Goal: Book appointment/travel/reservation

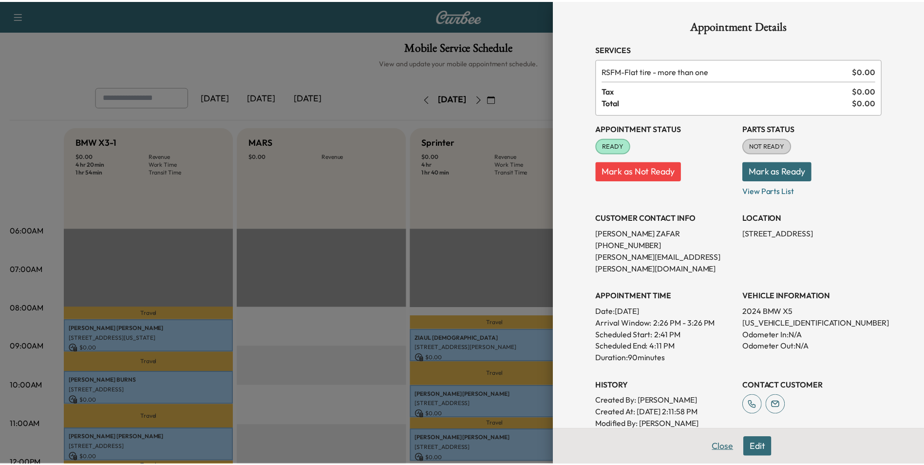
scroll to position [341, 0]
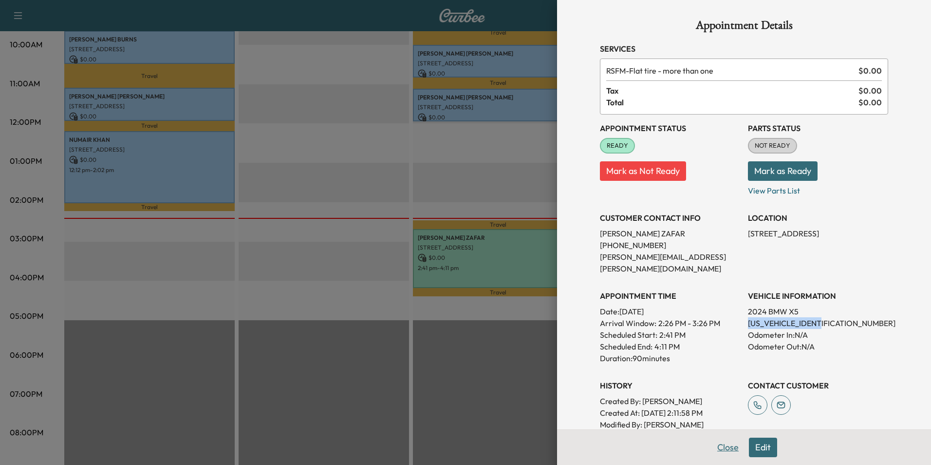
click at [722, 445] on button "Close" at bounding box center [728, 446] width 34 height 19
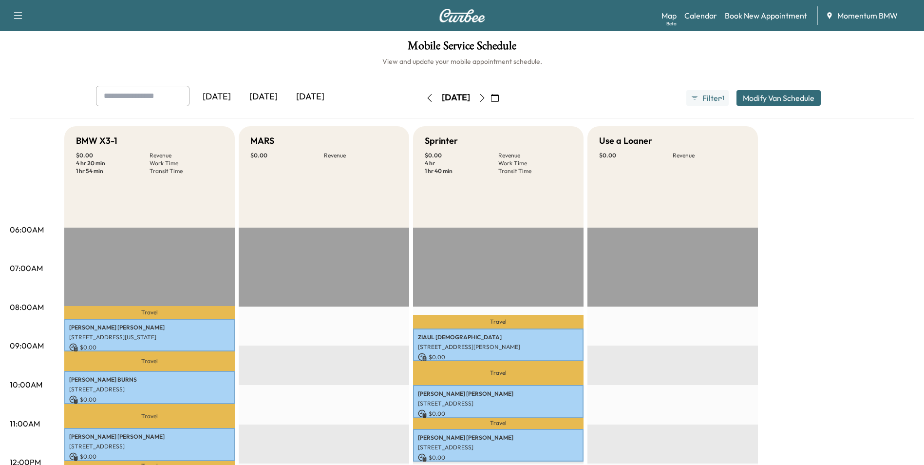
scroll to position [0, 0]
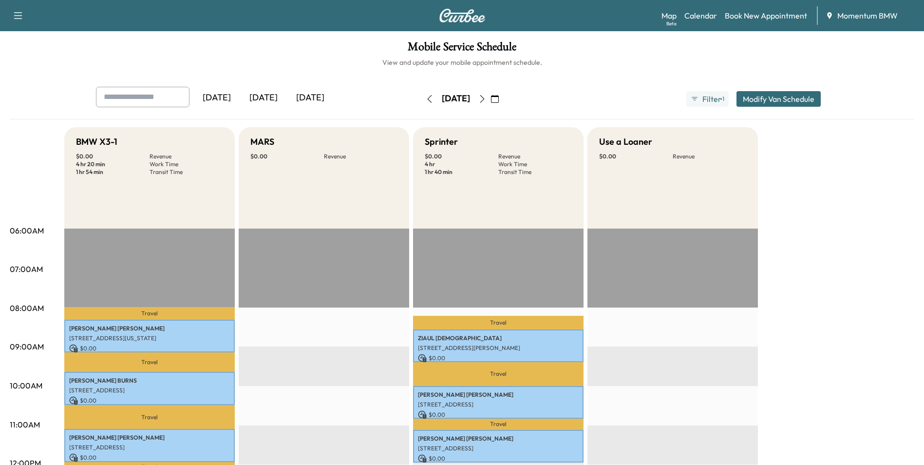
click at [484, 97] on icon "button" at bounding box center [482, 99] width 4 height 8
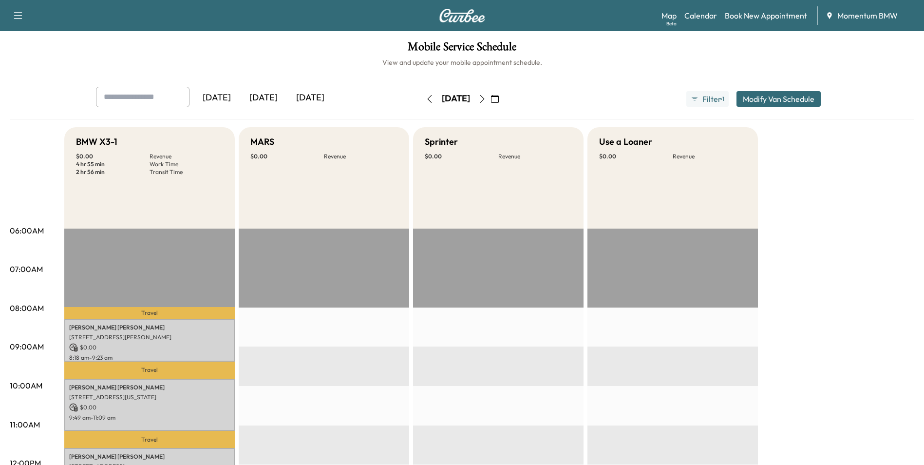
click at [484, 97] on icon "button" at bounding box center [482, 99] width 4 height 8
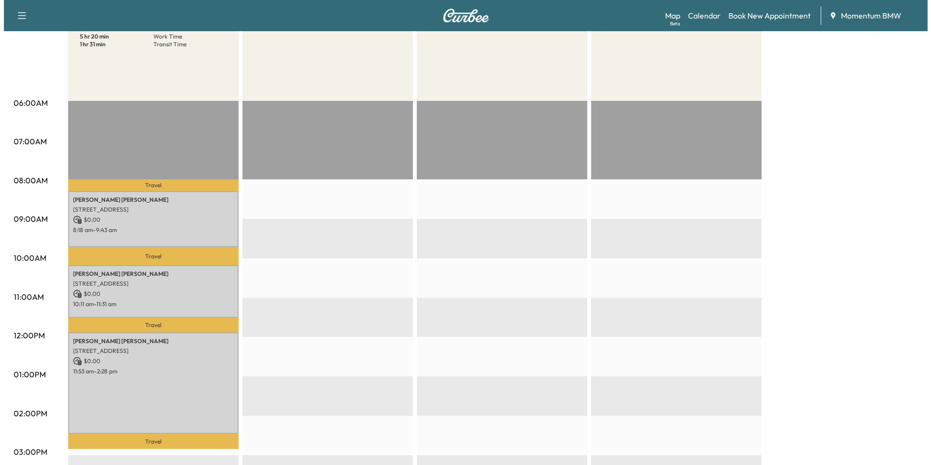
scroll to position [146, 0]
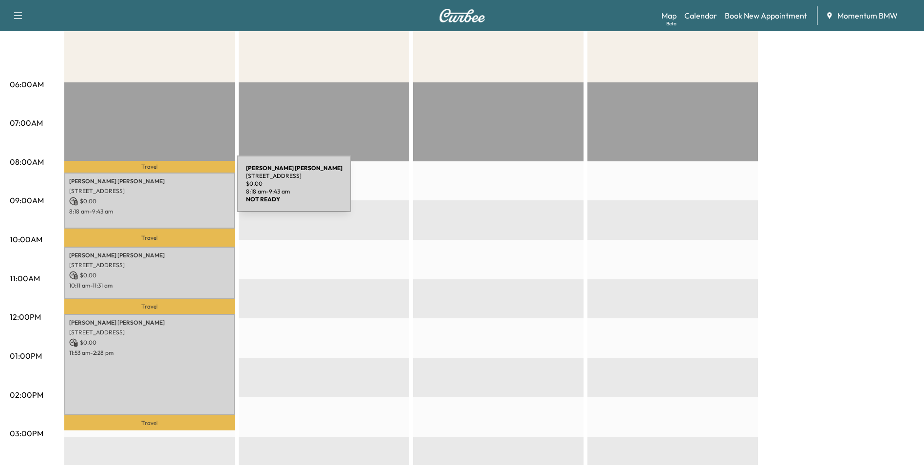
click at [164, 190] on p "[STREET_ADDRESS]" at bounding box center [149, 191] width 161 height 8
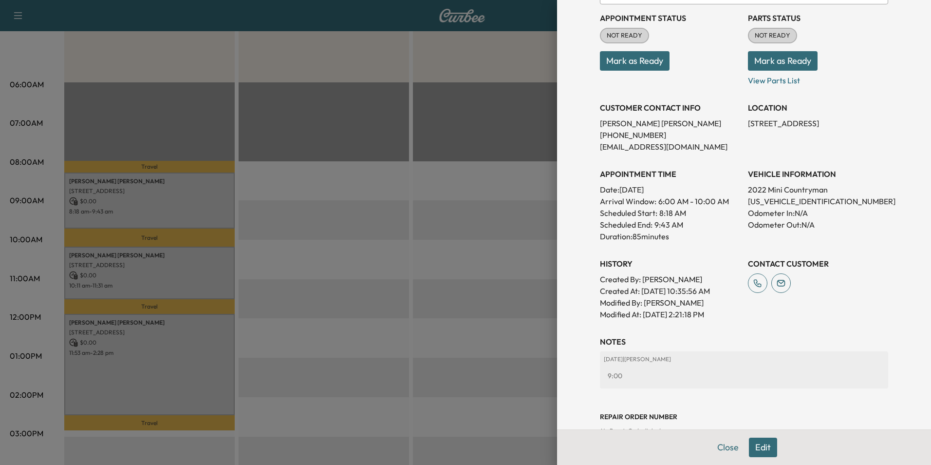
scroll to position [159, 0]
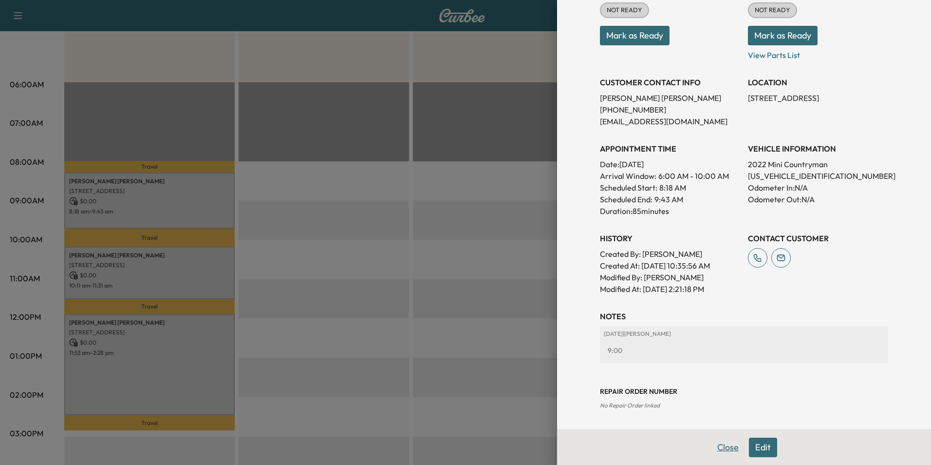
click at [715, 441] on button "Close" at bounding box center [728, 446] width 34 height 19
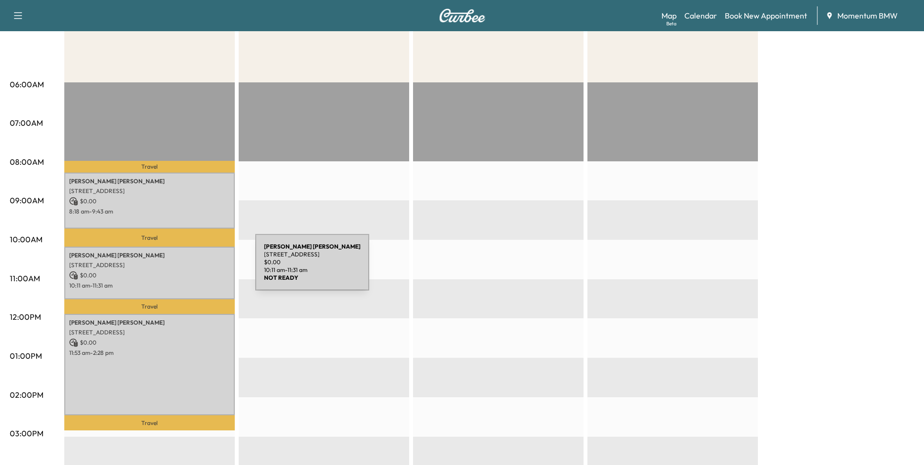
click at [182, 268] on div "[PERSON_NAME] [STREET_ADDRESS] $ 0.00 10:11 am - 11:31 am" at bounding box center [149, 272] width 170 height 53
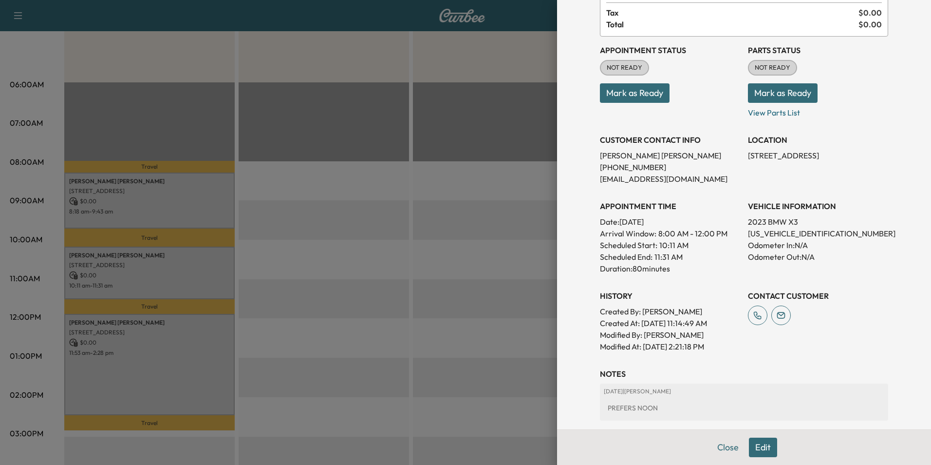
scroll to position [135, 0]
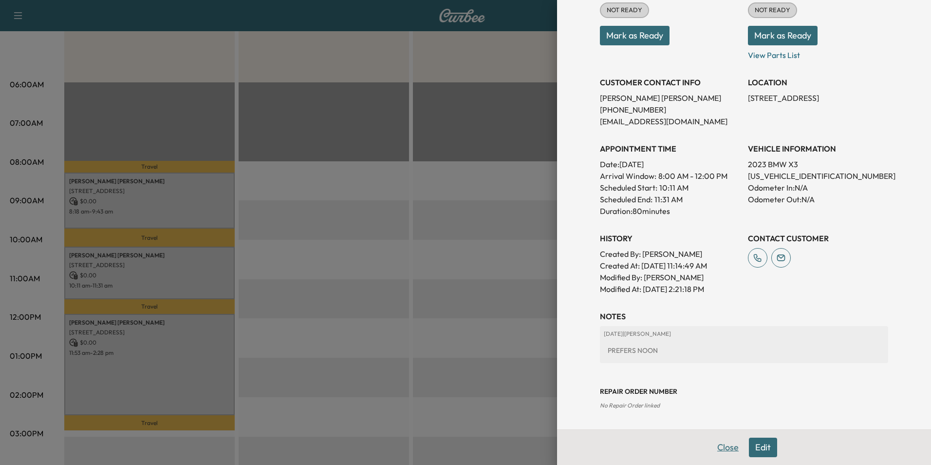
click at [721, 450] on button "Close" at bounding box center [728, 446] width 34 height 19
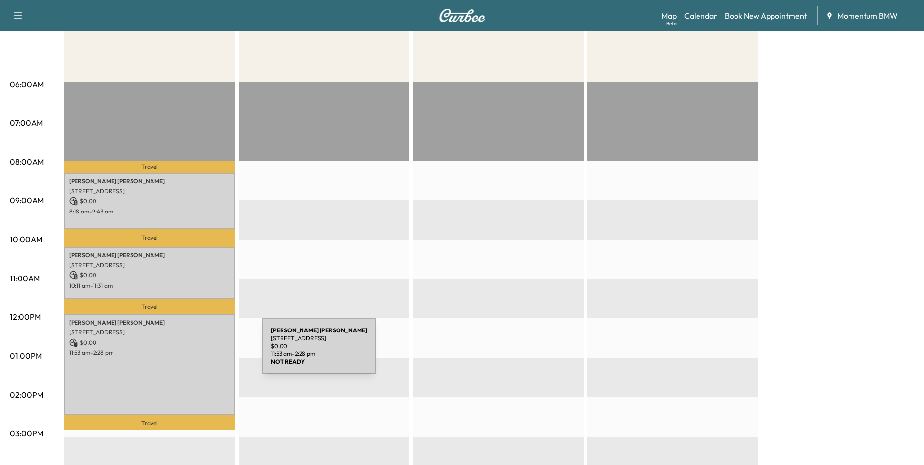
click at [189, 352] on p "11:53 am - 2:28 pm" at bounding box center [149, 353] width 161 height 8
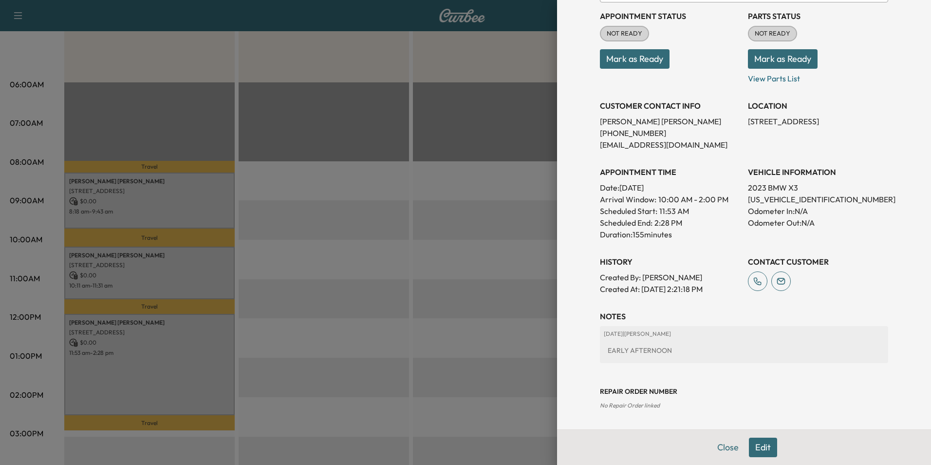
click at [722, 447] on button "Close" at bounding box center [728, 446] width 34 height 19
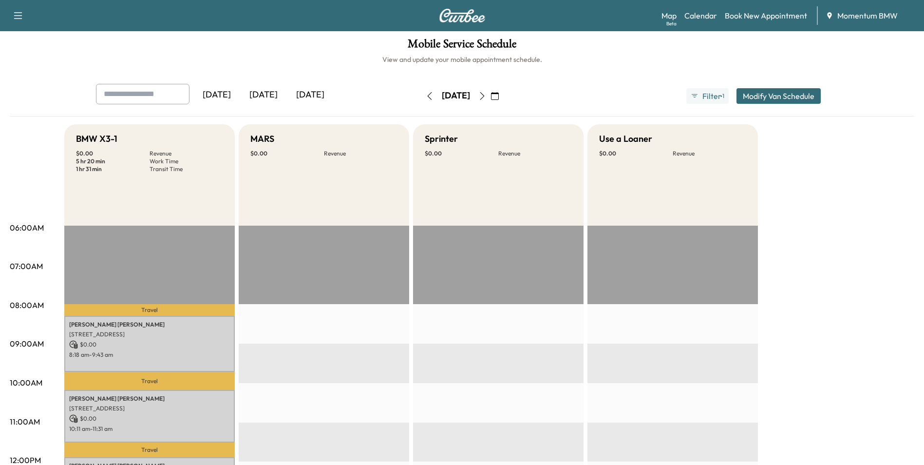
scroll to position [0, 0]
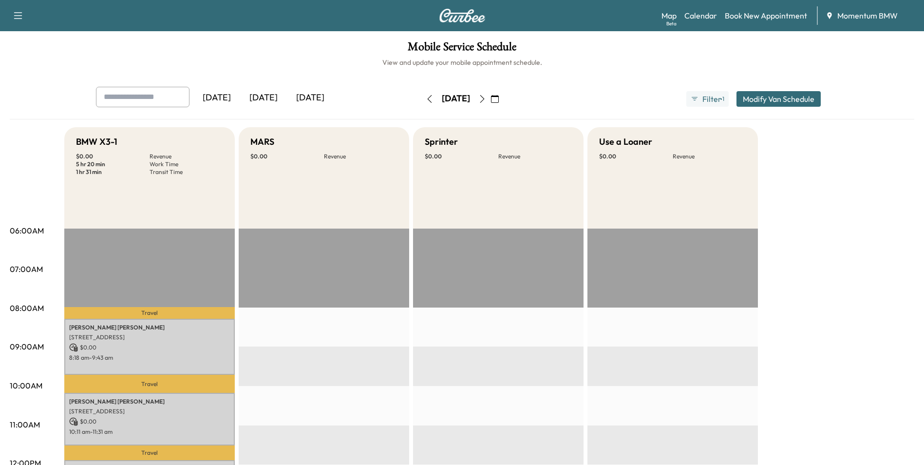
click at [426, 99] on icon "button" at bounding box center [430, 99] width 8 height 8
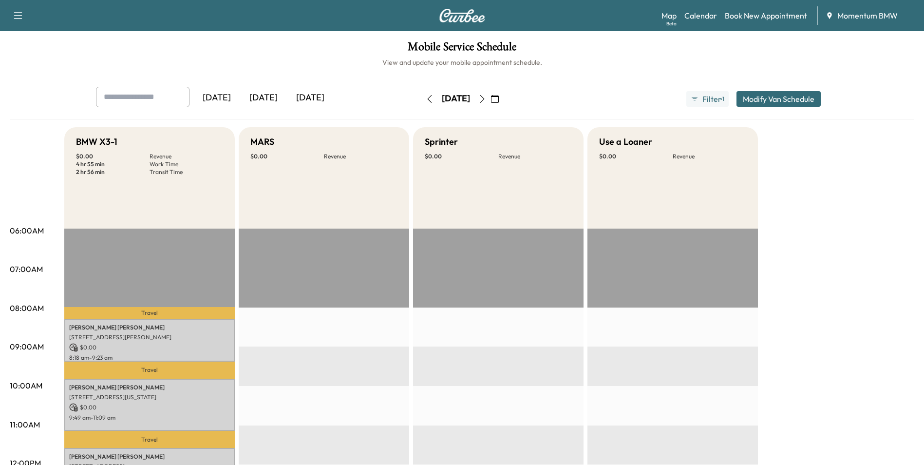
click at [426, 100] on icon "button" at bounding box center [430, 99] width 8 height 8
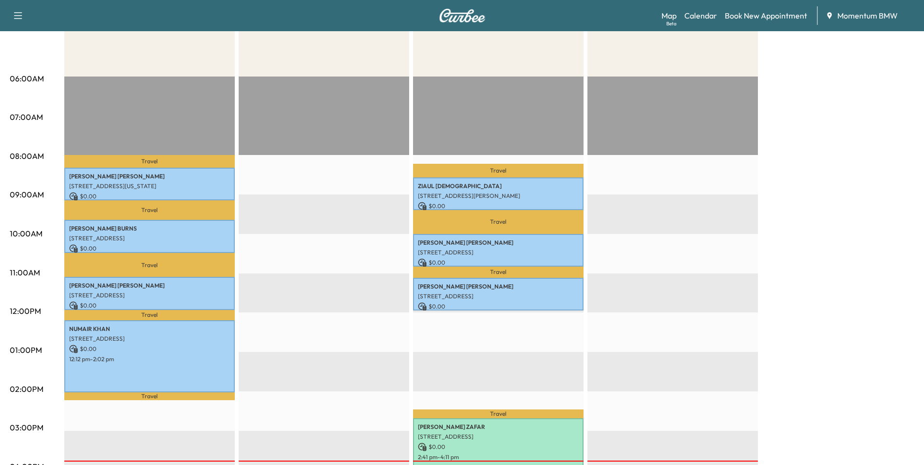
scroll to position [244, 0]
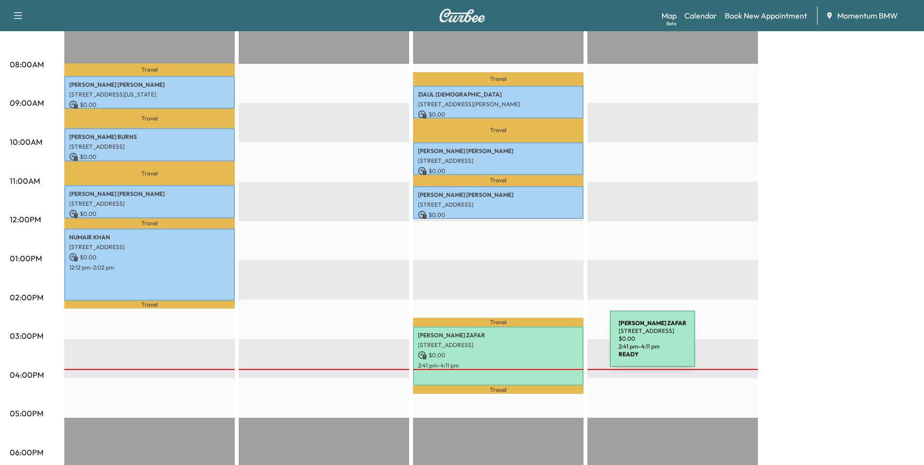
click at [537, 344] on p "[STREET_ADDRESS]" at bounding box center [498, 345] width 161 height 8
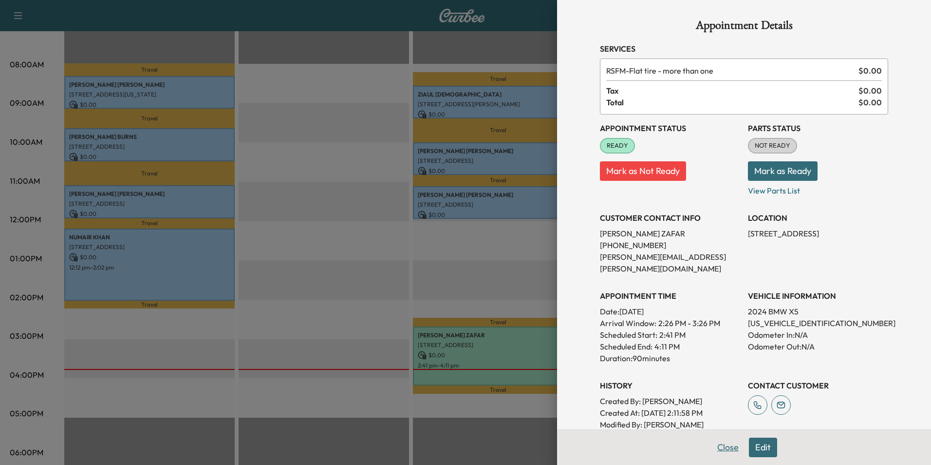
click at [719, 451] on button "Close" at bounding box center [728, 446] width 34 height 19
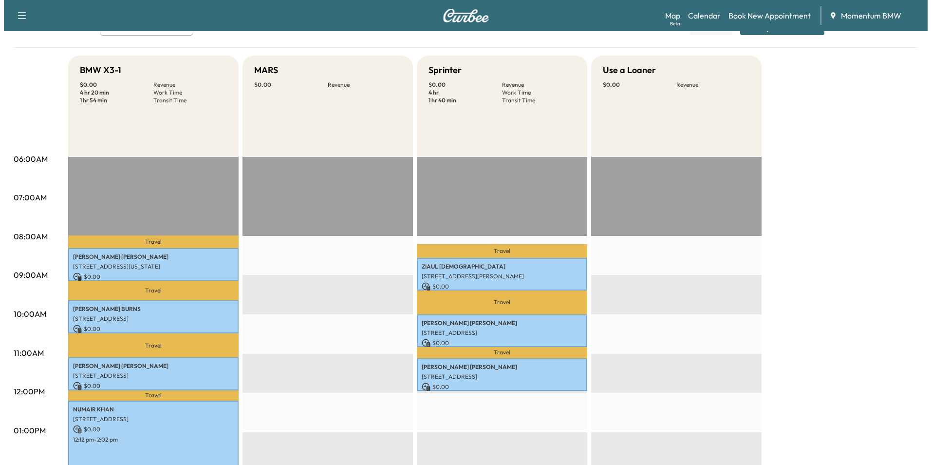
scroll to position [0, 0]
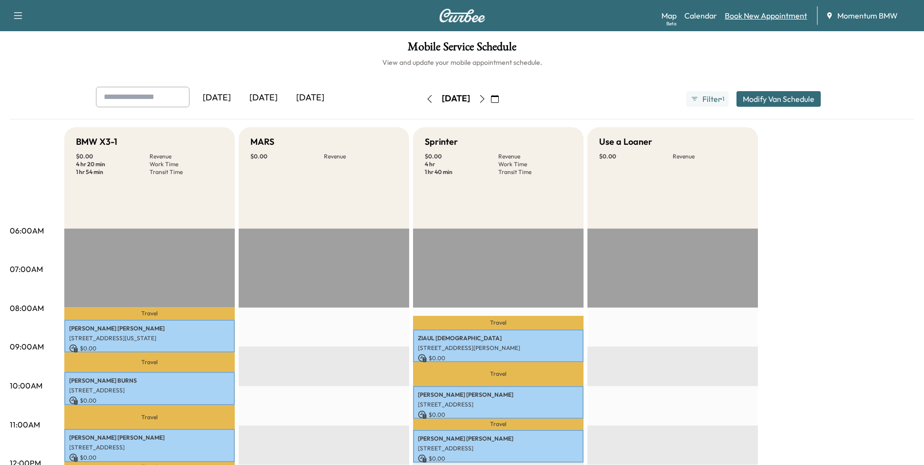
click at [755, 16] on link "Book New Appointment" at bounding box center [766, 16] width 82 height 12
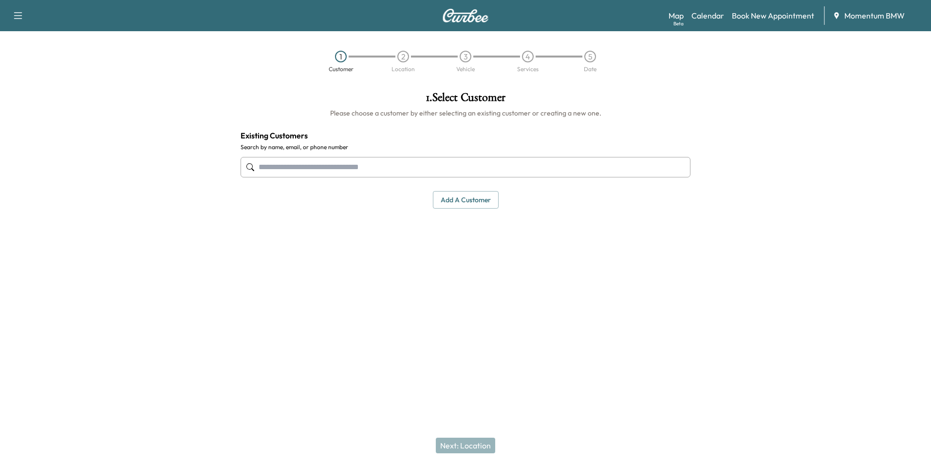
click at [382, 171] on input "text" at bounding box center [466, 167] width 450 height 20
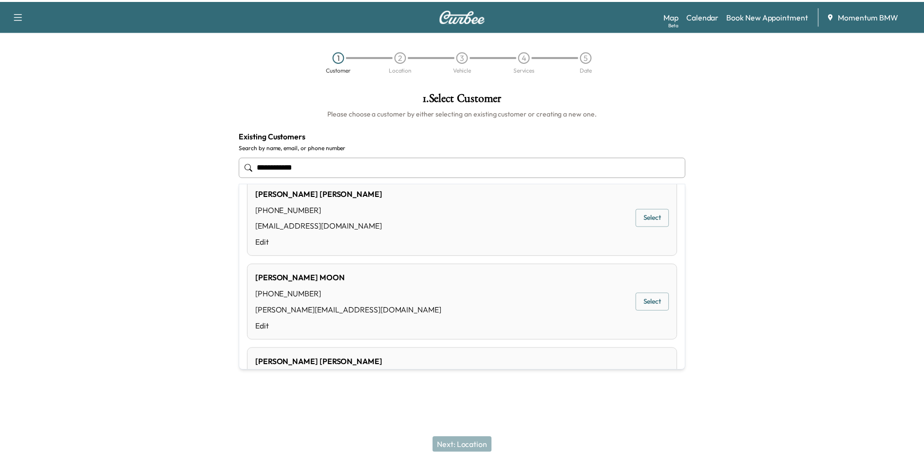
scroll to position [244, 0]
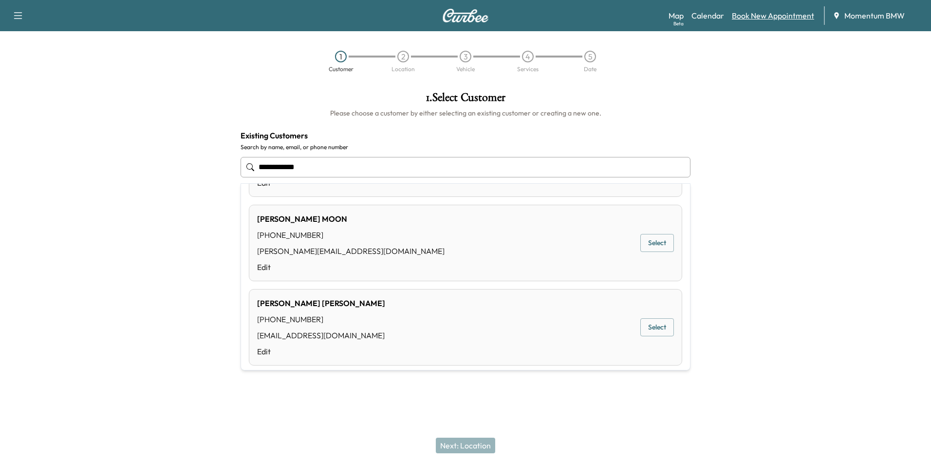
type input "**********"
click at [766, 12] on link "Book New Appointment" at bounding box center [773, 16] width 82 height 12
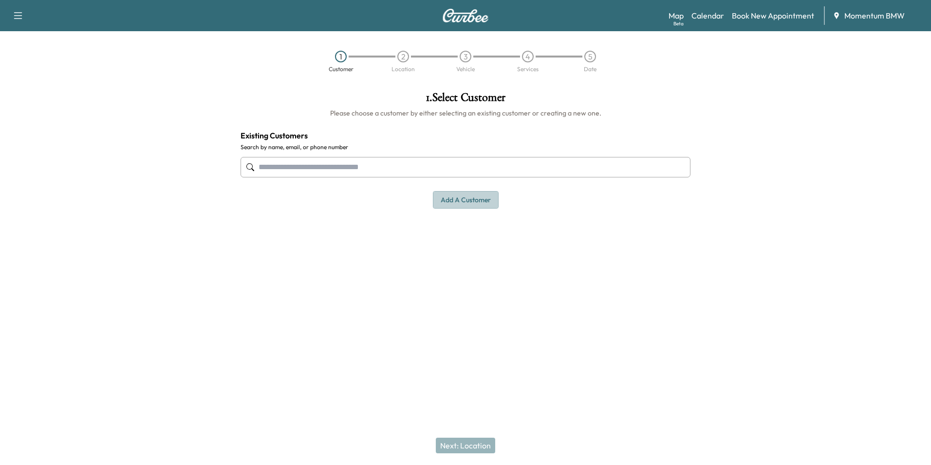
click at [459, 197] on button "Add a customer" at bounding box center [466, 200] width 66 height 18
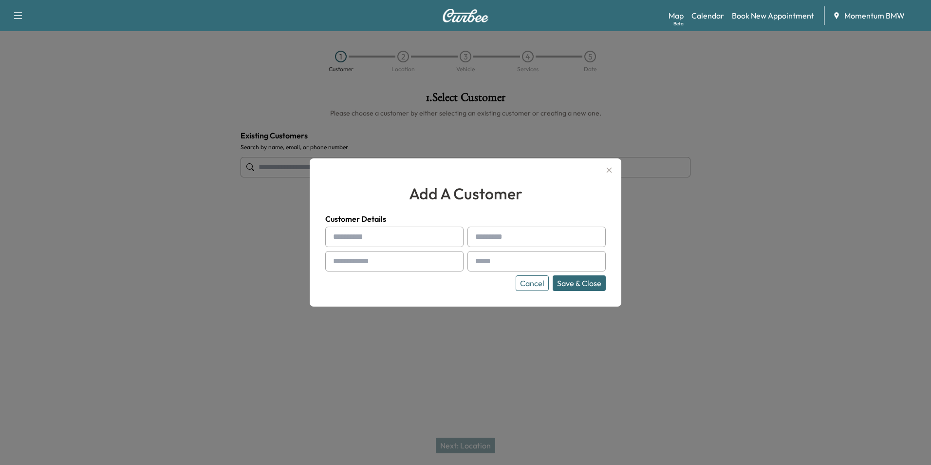
click at [442, 244] on input "text" at bounding box center [394, 236] width 138 height 20
type input "******"
type input "*****"
type input "**********"
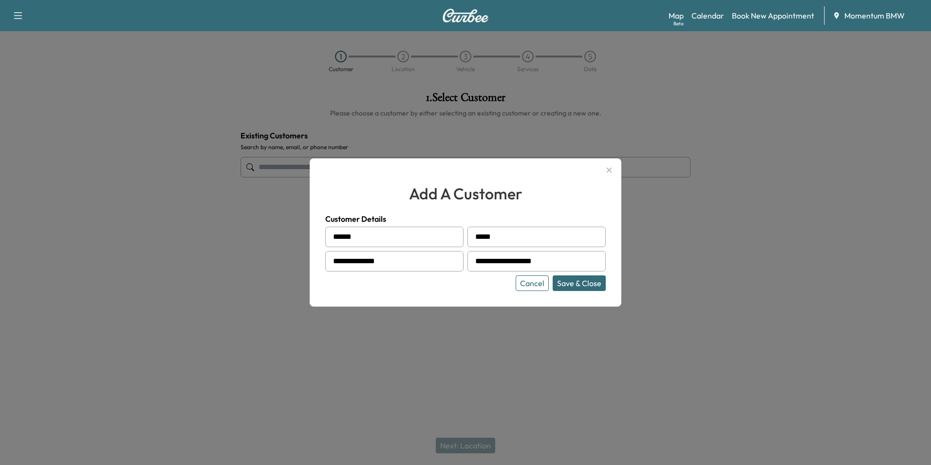
click at [584, 284] on button "Save & Close" at bounding box center [579, 283] width 53 height 16
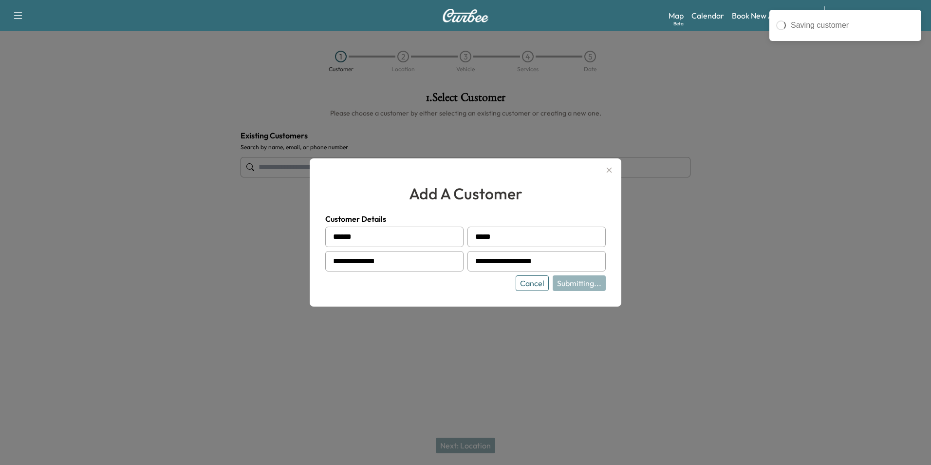
type input "**********"
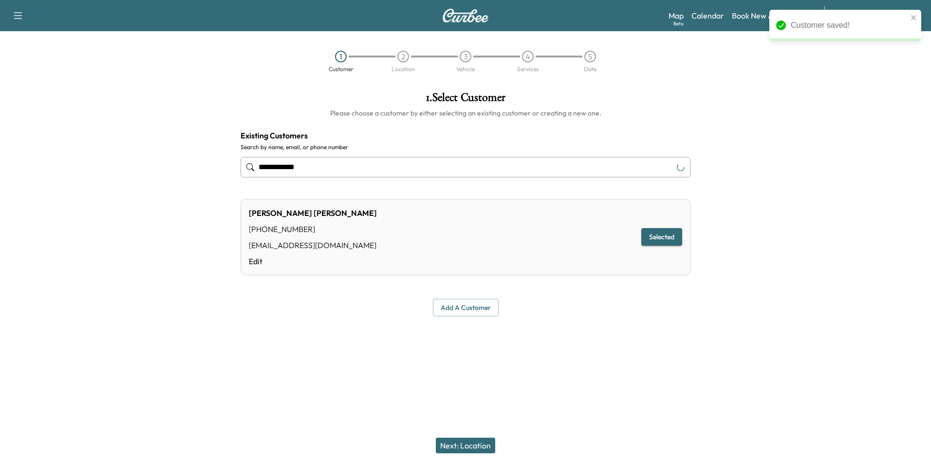
click at [473, 443] on button "Next: Location" at bounding box center [465, 445] width 59 height 16
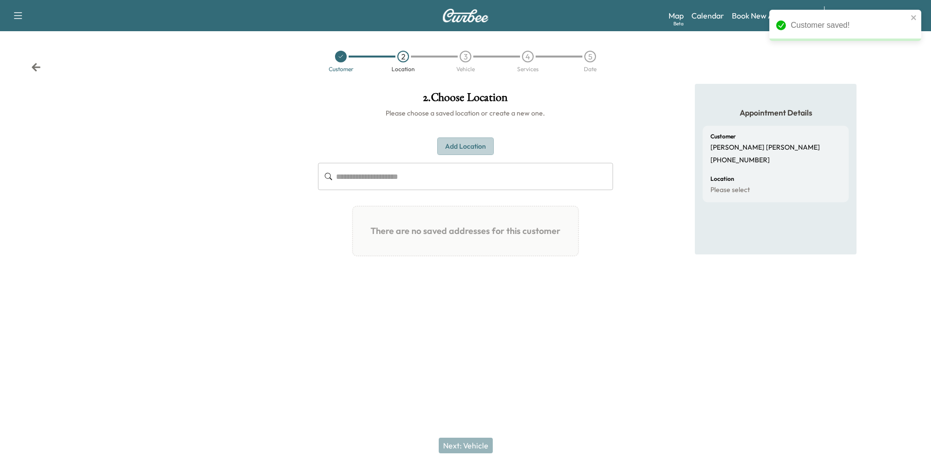
click at [459, 148] on button "Add Location" at bounding box center [465, 146] width 56 height 18
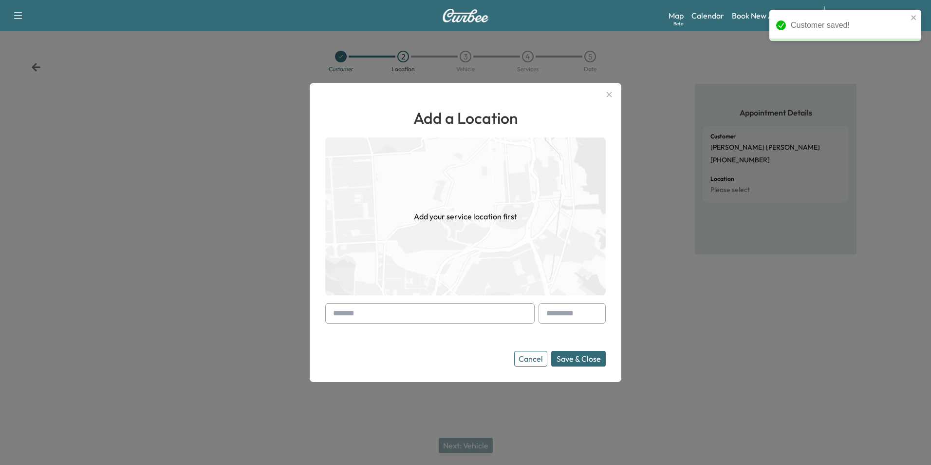
click at [470, 319] on input "text" at bounding box center [429, 313] width 209 height 20
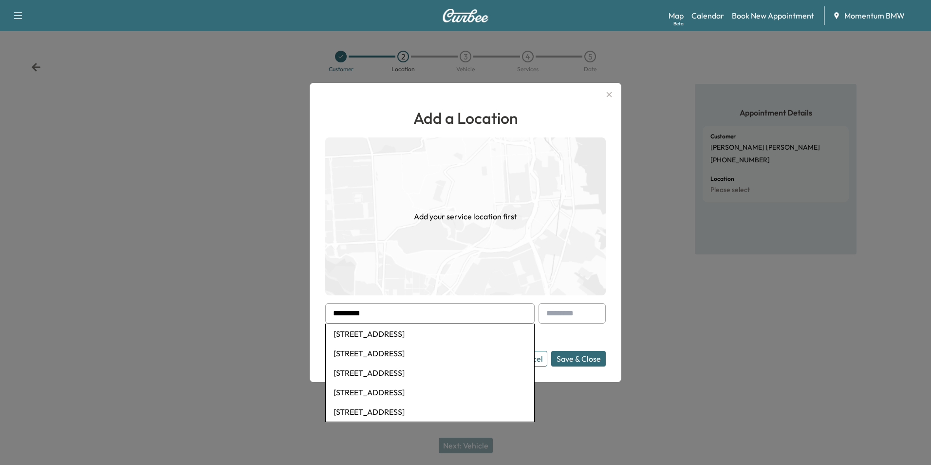
click at [439, 333] on li "[STREET_ADDRESS]" at bounding box center [430, 333] width 208 height 19
type input "**********"
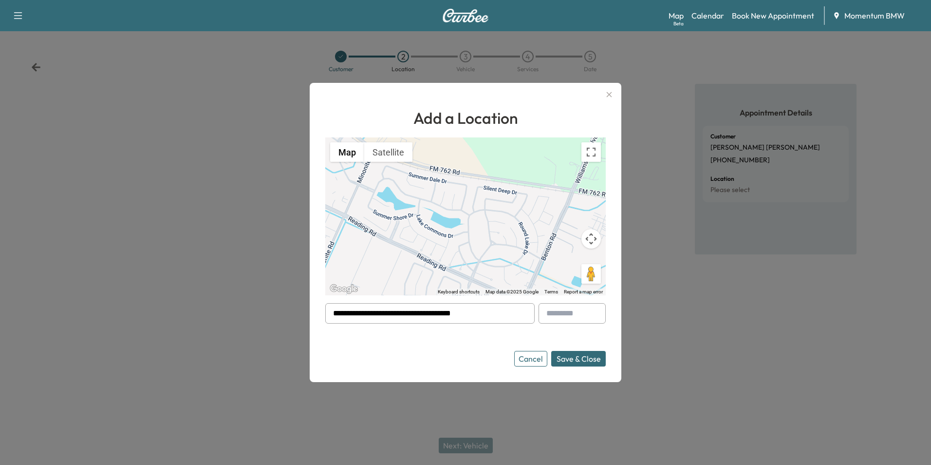
click at [584, 354] on button "Save & Close" at bounding box center [578, 359] width 55 height 16
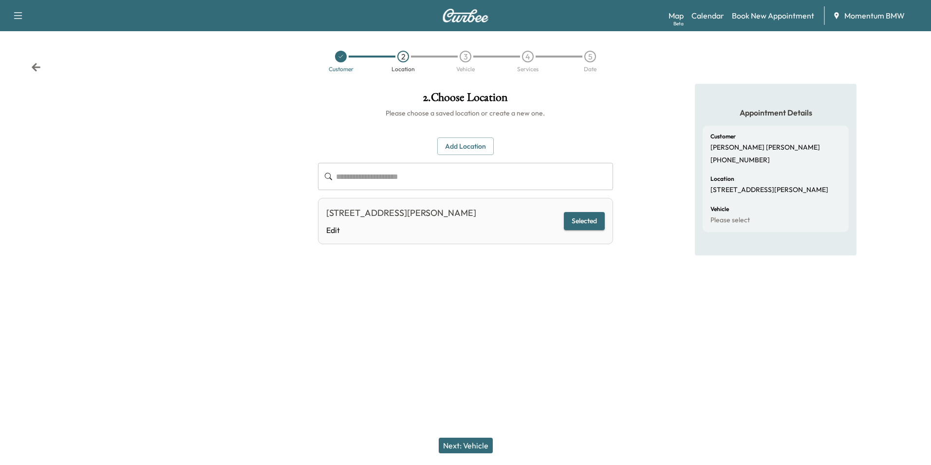
click at [464, 442] on button "Next: Vehicle" at bounding box center [466, 445] width 54 height 16
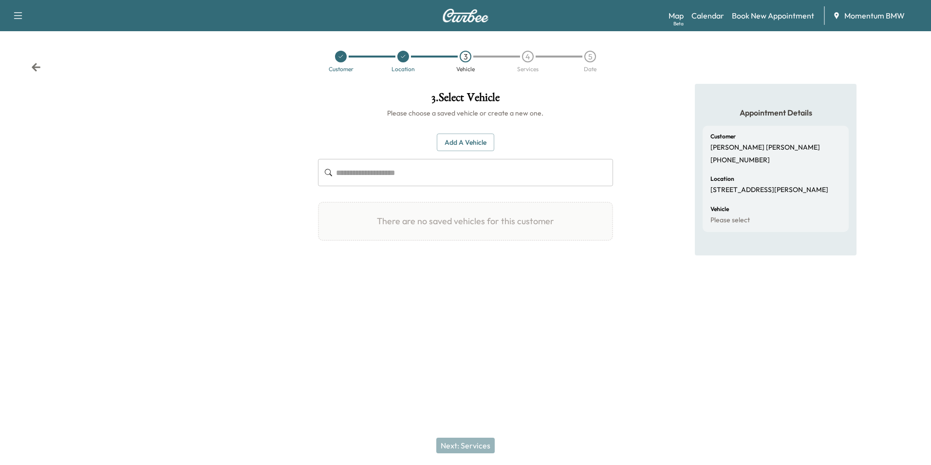
drag, startPoint x: 465, startPoint y: 131, endPoint x: 471, endPoint y: 133, distance: 6.2
click at [466, 131] on div "Add a Vehicle ​ There are no saved vehicles for this customer Add a Vehicle Veh…" at bounding box center [465, 187] width 295 height 139
click at [483, 141] on button "Add a Vehicle" at bounding box center [465, 142] width 57 height 18
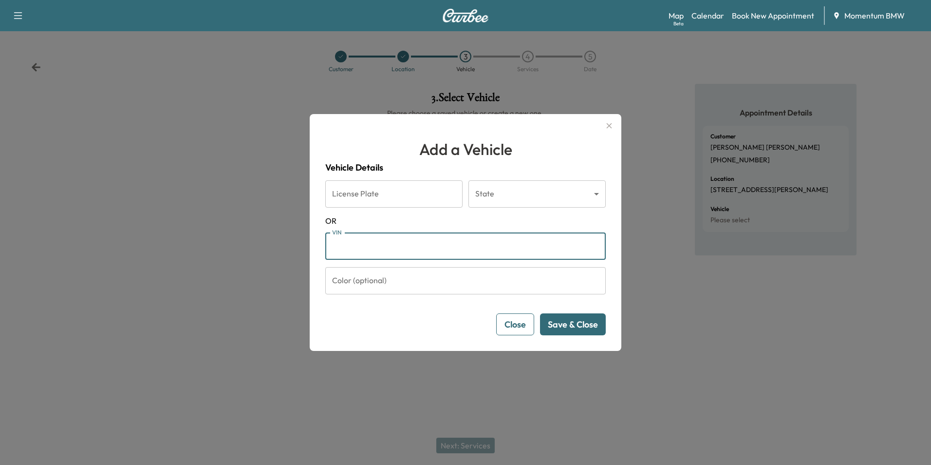
paste input "**********"
type input "**********"
click at [586, 327] on button "Save & Close" at bounding box center [573, 324] width 66 height 22
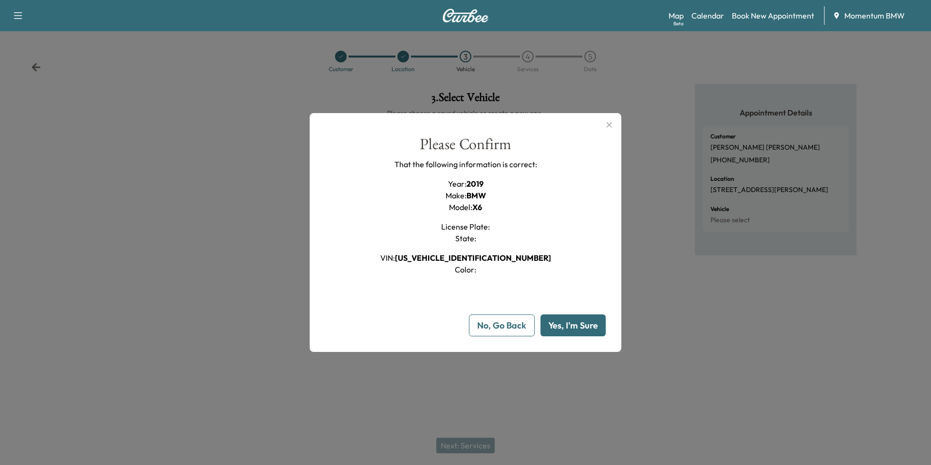
click at [586, 328] on button "Yes, I'm Sure" at bounding box center [573, 325] width 65 height 22
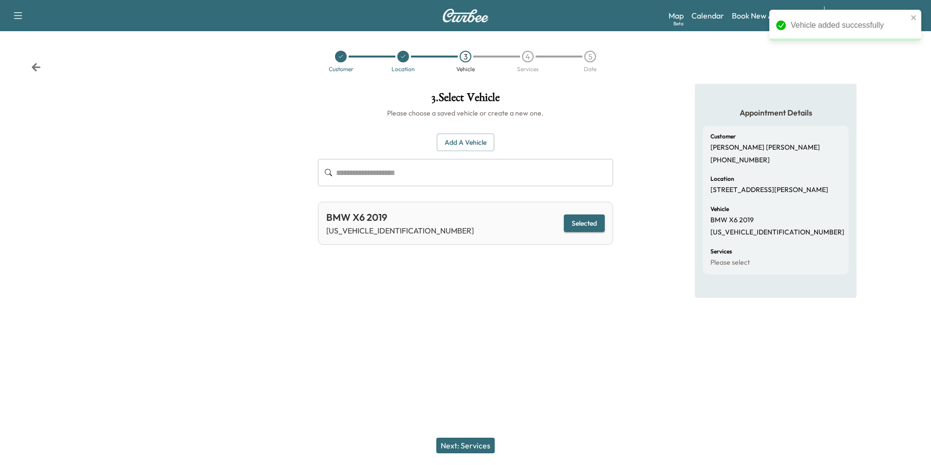
click at [467, 444] on button "Next: Services" at bounding box center [465, 445] width 58 height 16
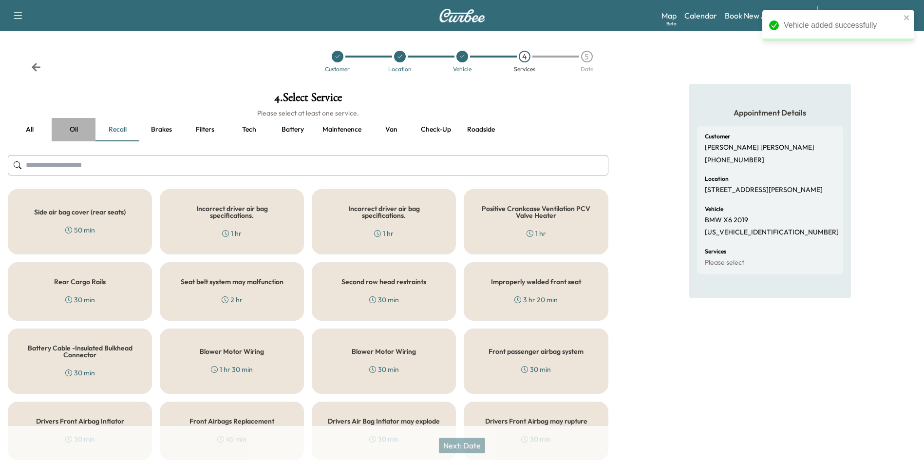
click at [68, 126] on button "Oil" at bounding box center [74, 129] width 44 height 23
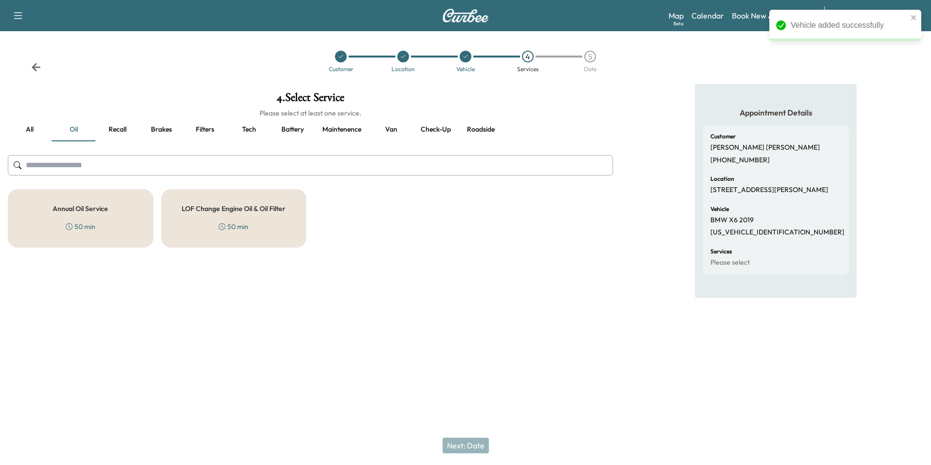
click at [89, 210] on h5 "Annual Oil Service" at bounding box center [81, 208] width 56 height 7
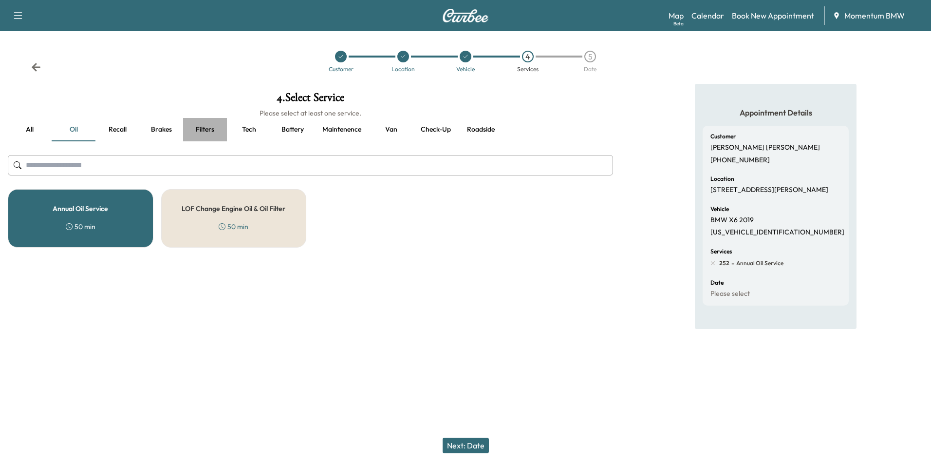
click at [209, 128] on button "Filters" at bounding box center [205, 129] width 44 height 23
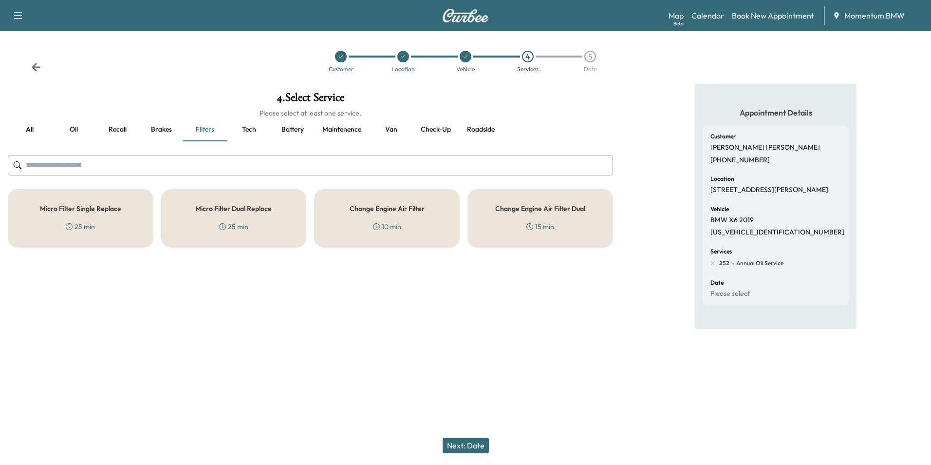
click at [104, 212] on h5 "Micro Filter Single Replace" at bounding box center [80, 208] width 81 height 7
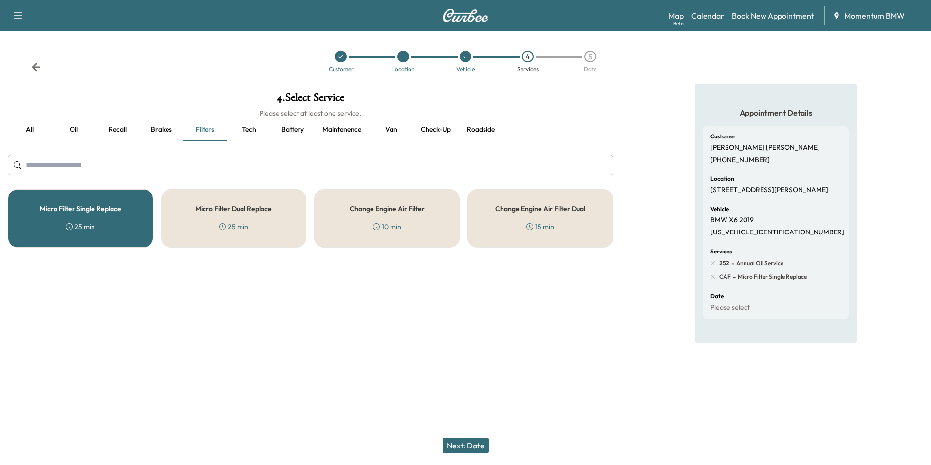
click at [368, 212] on h5 "Change Engine Air Filter" at bounding box center [387, 208] width 75 height 7
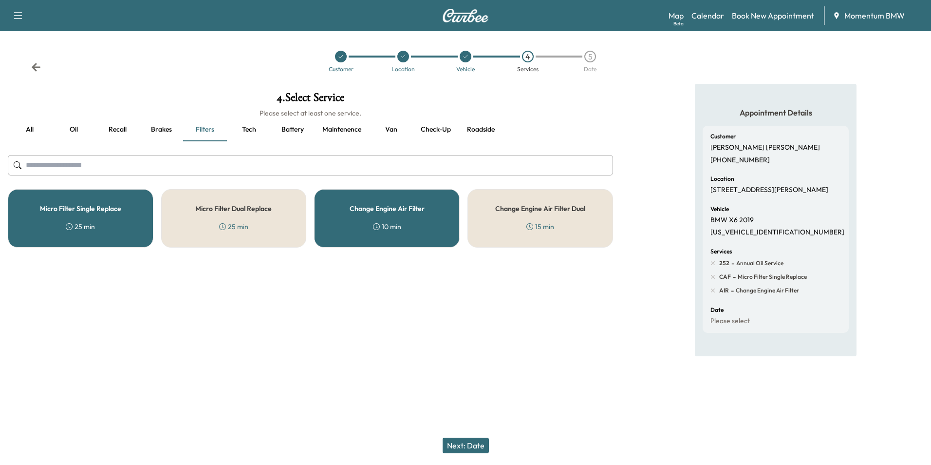
click at [473, 447] on button "Next: Date" at bounding box center [466, 445] width 46 height 16
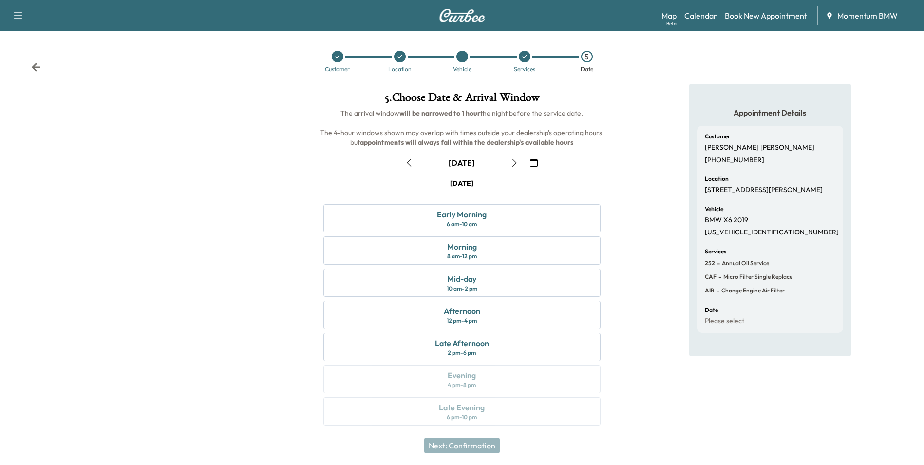
click at [515, 160] on icon "button" at bounding box center [514, 163] width 8 height 8
click at [490, 218] on div "Early Morning 6 am - 10 am" at bounding box center [461, 218] width 277 height 28
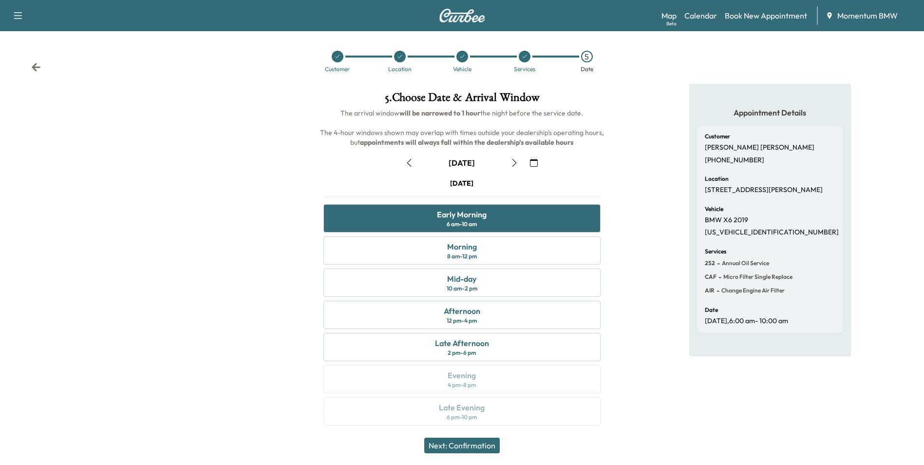
click at [475, 448] on button "Next: Confirmation" at bounding box center [461, 445] width 75 height 16
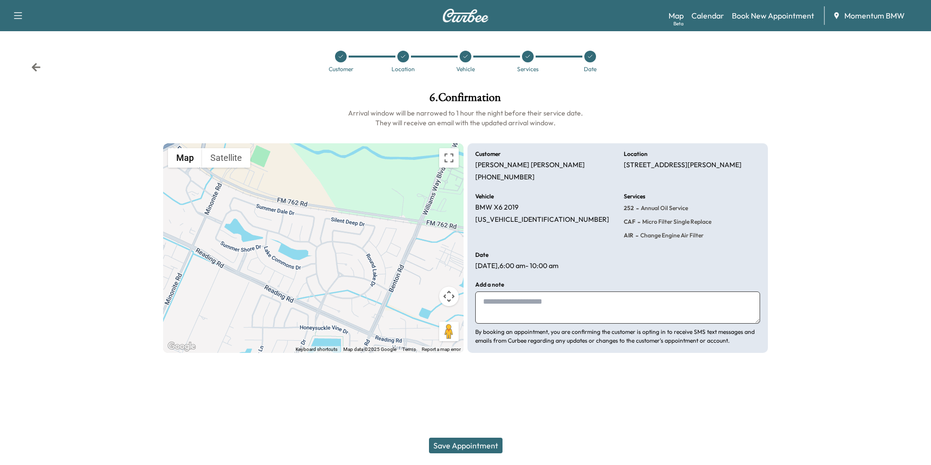
click at [480, 446] on button "Save Appointment" at bounding box center [466, 445] width 74 height 16
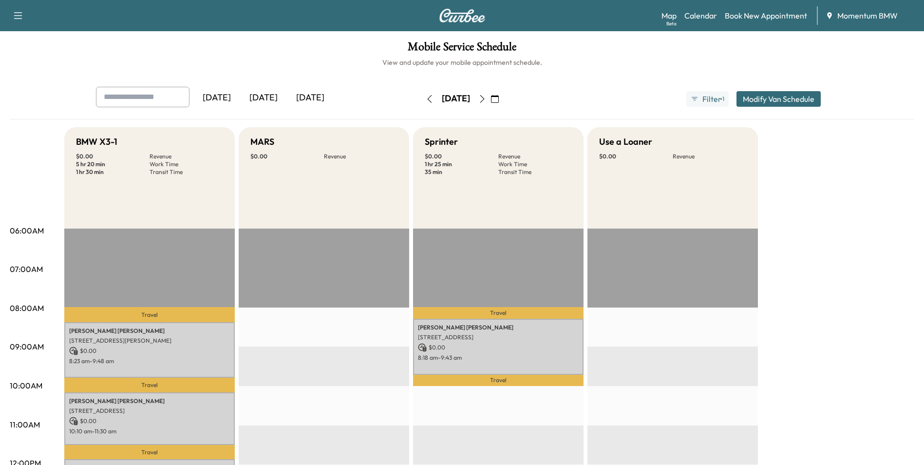
click at [499, 98] on icon "button" at bounding box center [495, 99] width 8 height 8
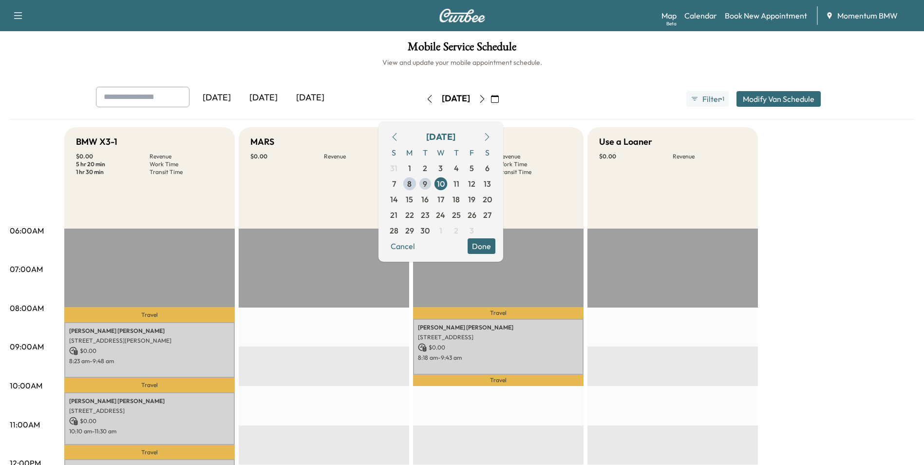
click at [427, 182] on span "9" at bounding box center [425, 184] width 4 height 12
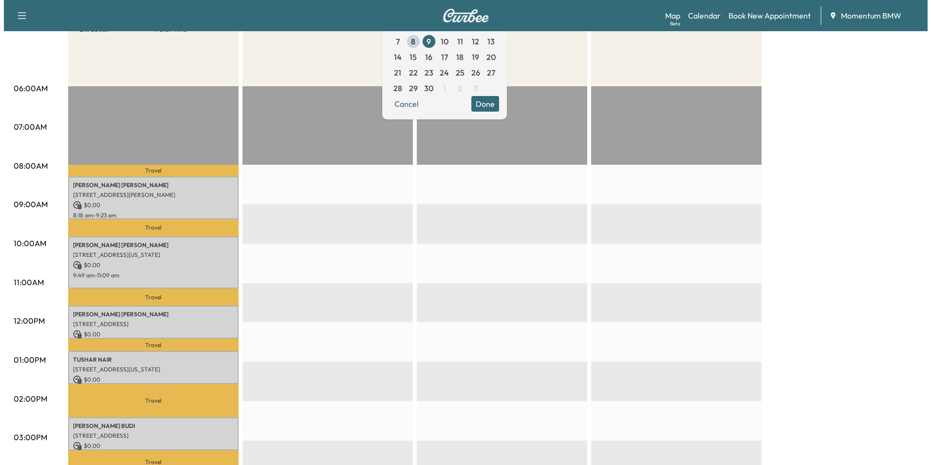
scroll to position [195, 0]
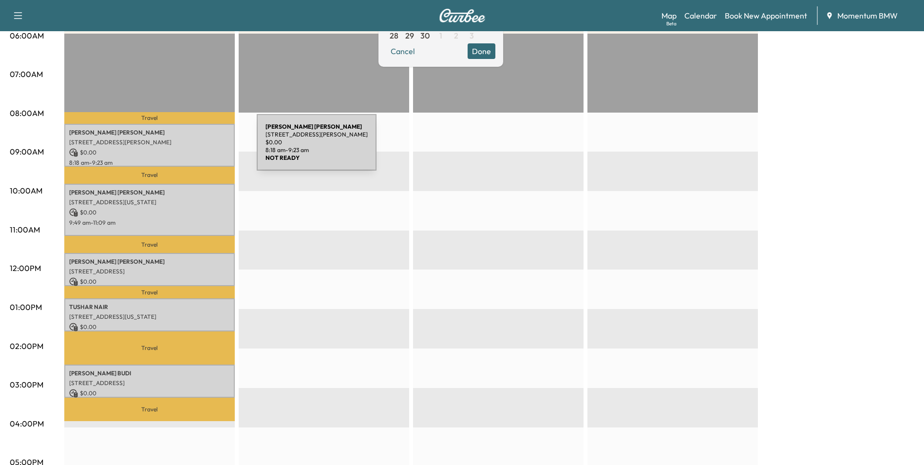
click at [184, 148] on p "$ 0.00" at bounding box center [149, 152] width 161 height 9
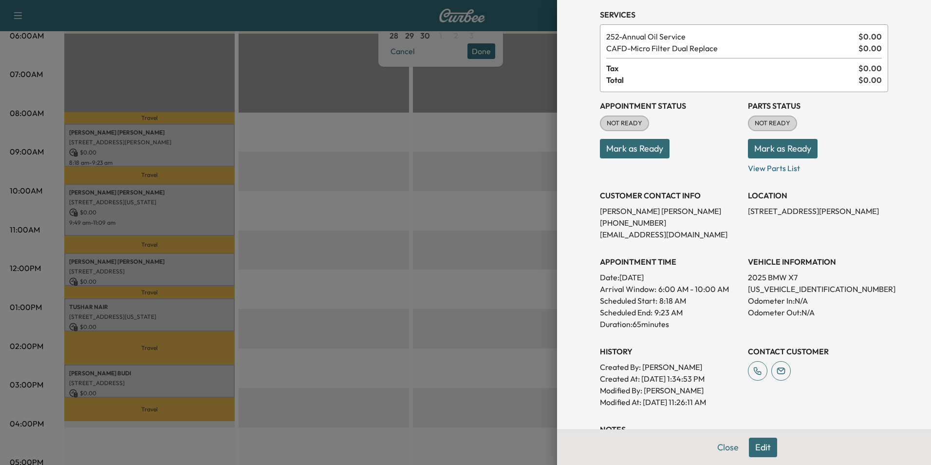
scroll to position [147, 0]
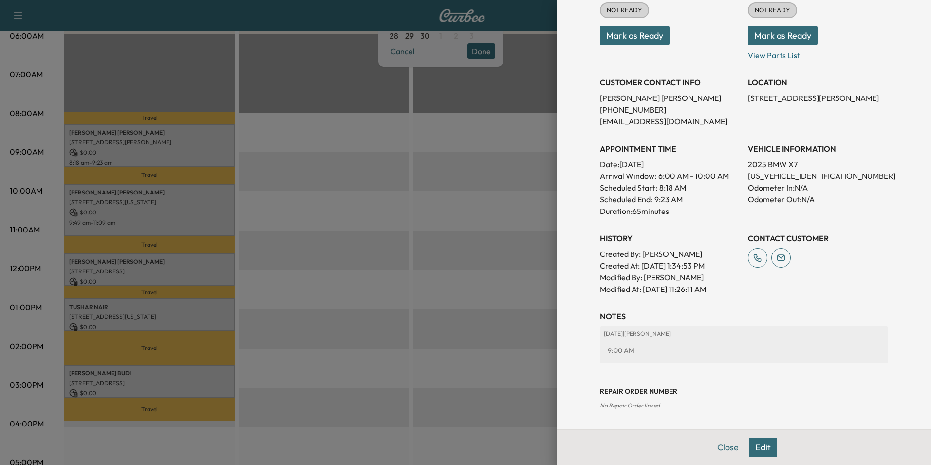
click at [726, 444] on button "Close" at bounding box center [728, 446] width 34 height 19
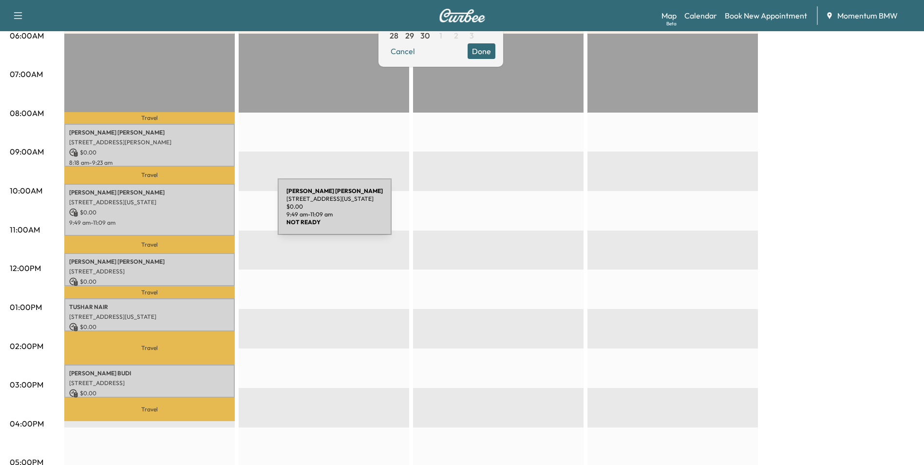
click at [205, 212] on p "$ 0.00" at bounding box center [149, 212] width 161 height 9
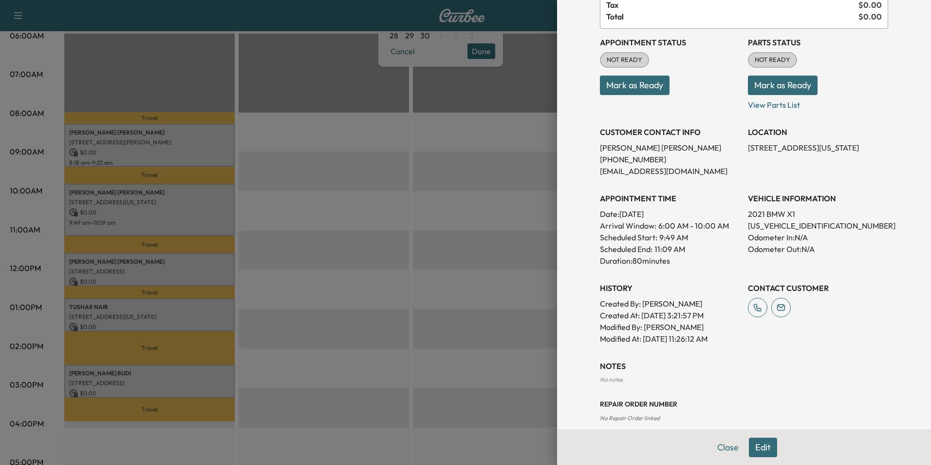
scroll to position [98, 0]
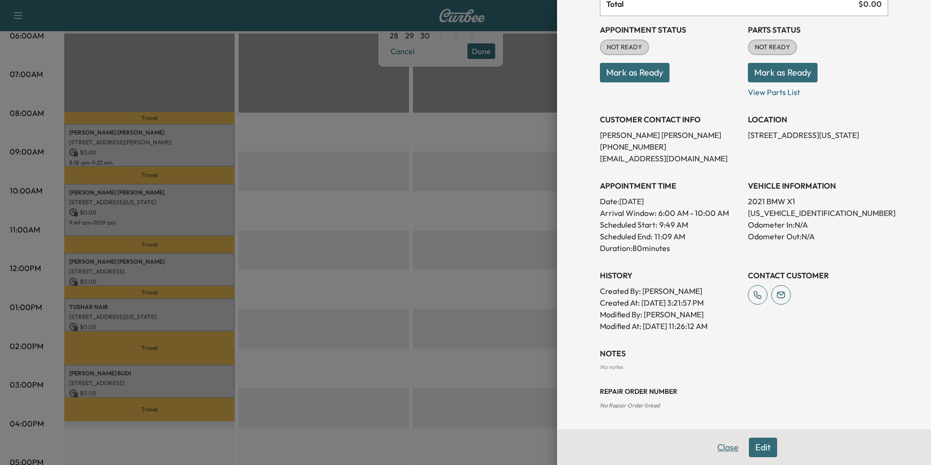
click at [712, 438] on button "Close" at bounding box center [728, 446] width 34 height 19
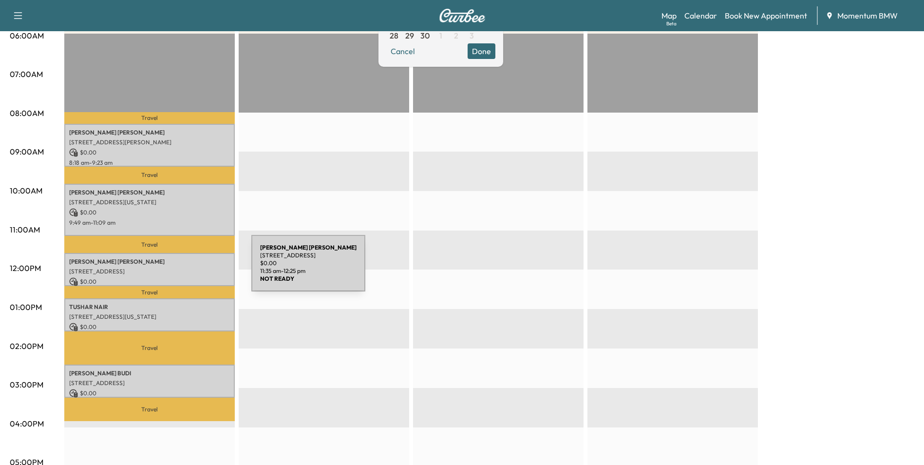
click at [179, 268] on p "[STREET_ADDRESS]" at bounding box center [149, 271] width 161 height 8
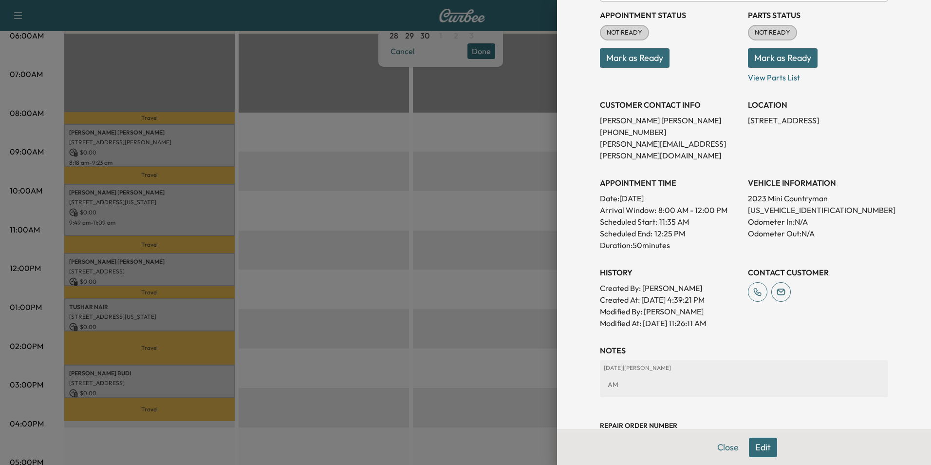
scroll to position [135, 0]
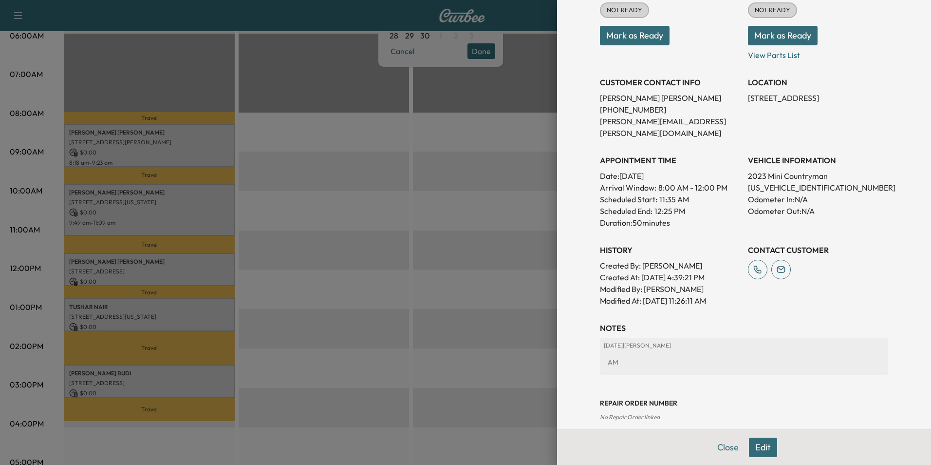
drag, startPoint x: 716, startPoint y: 446, endPoint x: 705, endPoint y: 439, distance: 13.1
click at [716, 446] on button "Close" at bounding box center [728, 446] width 34 height 19
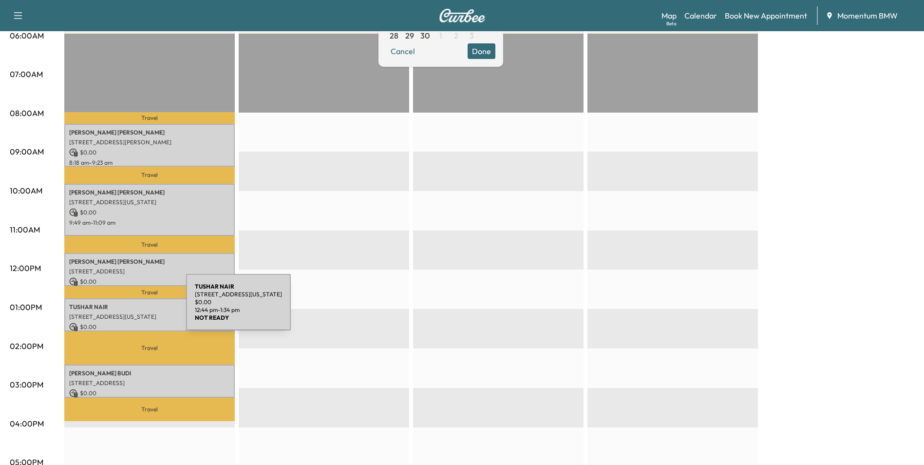
click at [113, 308] on div "[PERSON_NAME] [STREET_ADDRESS][PERSON_NAME][US_STATE] $ 0.00 12:44 pm - 1:34 pm" at bounding box center [149, 314] width 170 height 33
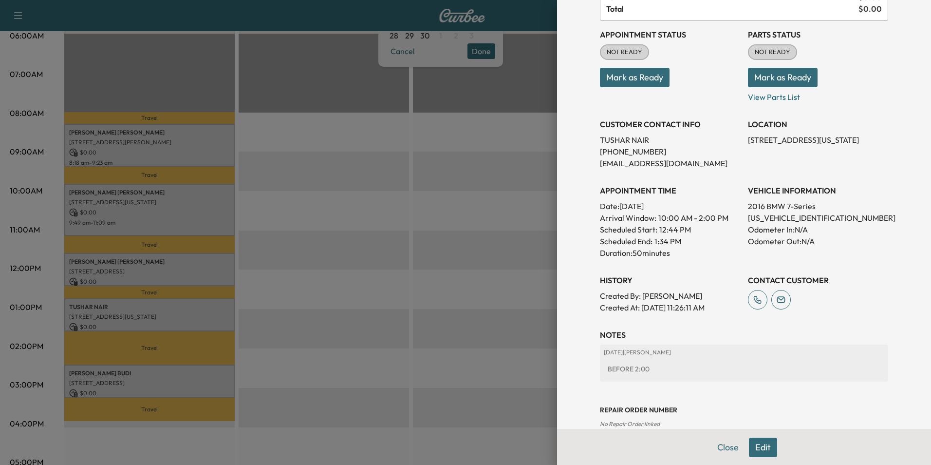
scroll to position [112, 0]
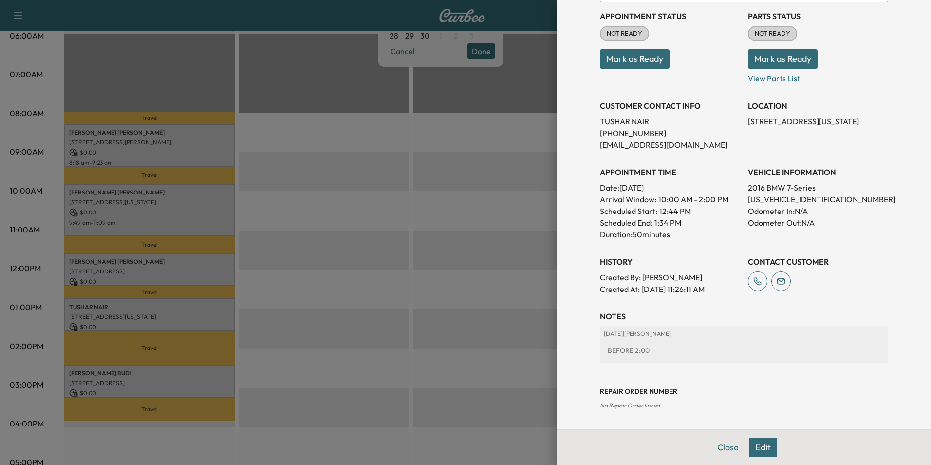
click at [719, 448] on button "Close" at bounding box center [728, 446] width 34 height 19
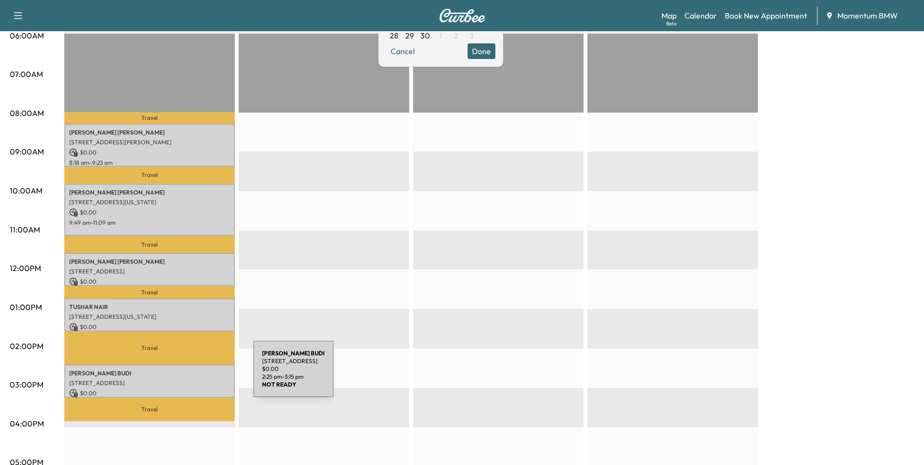
click at [180, 375] on div "[PERSON_NAME] [STREET_ADDRESS] $ 0.00 2:25 pm - 3:15 pm" at bounding box center [149, 380] width 170 height 33
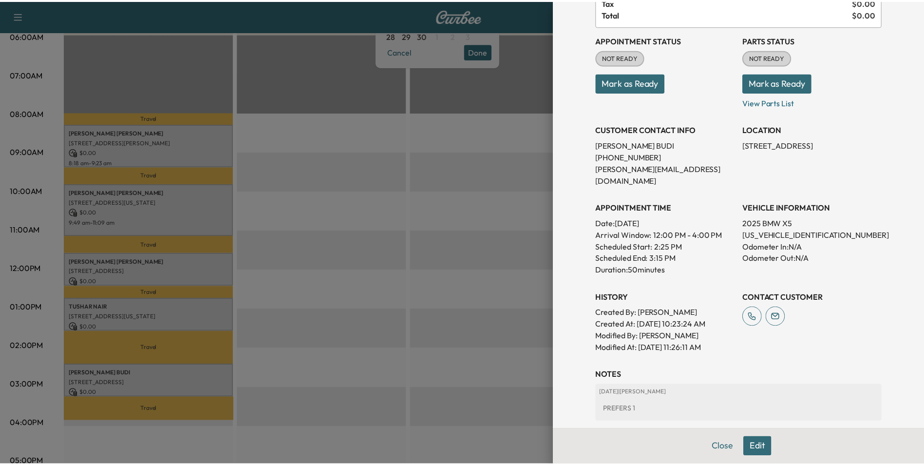
scroll to position [135, 0]
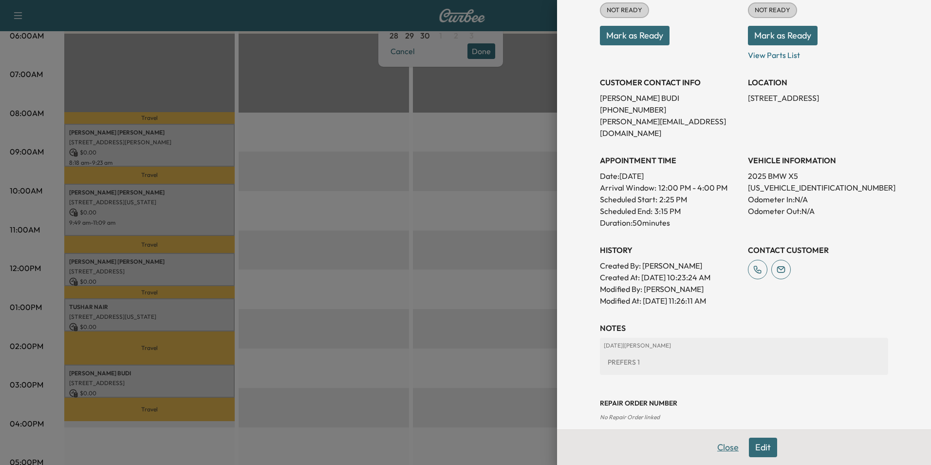
click at [723, 444] on button "Close" at bounding box center [728, 446] width 34 height 19
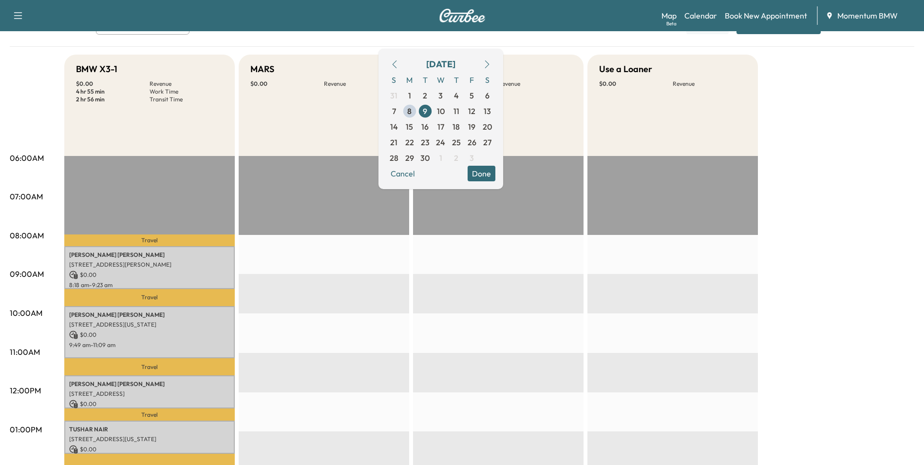
scroll to position [0, 0]
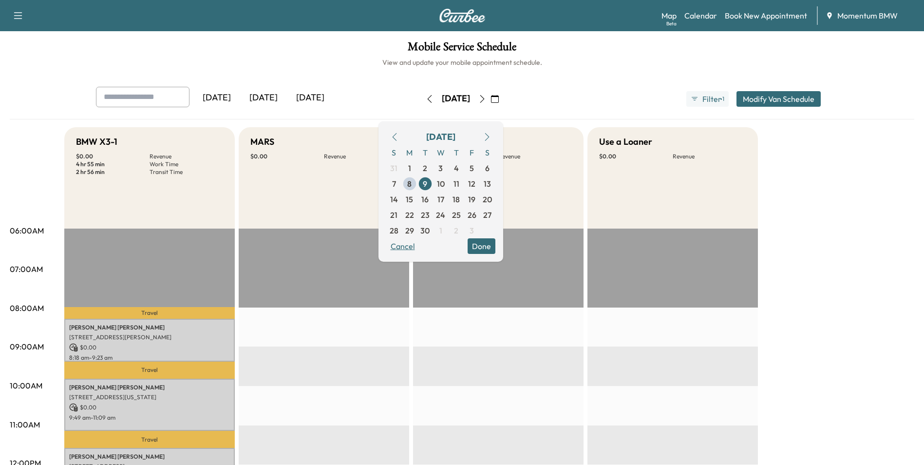
click at [419, 248] on button "Cancel" at bounding box center [402, 246] width 33 height 16
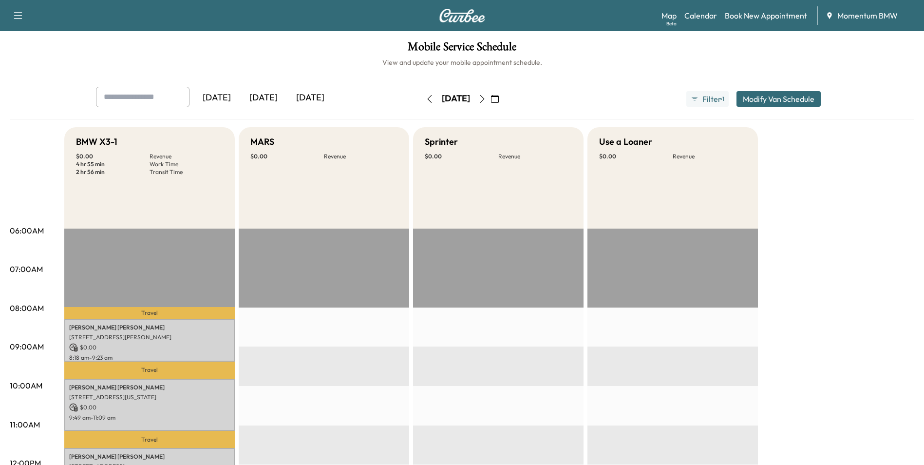
click at [486, 95] on icon "button" at bounding box center [482, 99] width 8 height 8
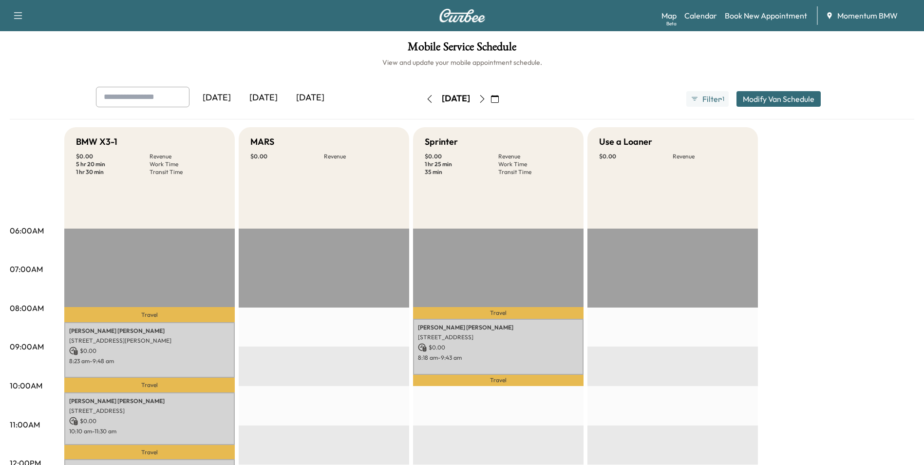
click at [426, 96] on icon "button" at bounding box center [430, 99] width 8 height 8
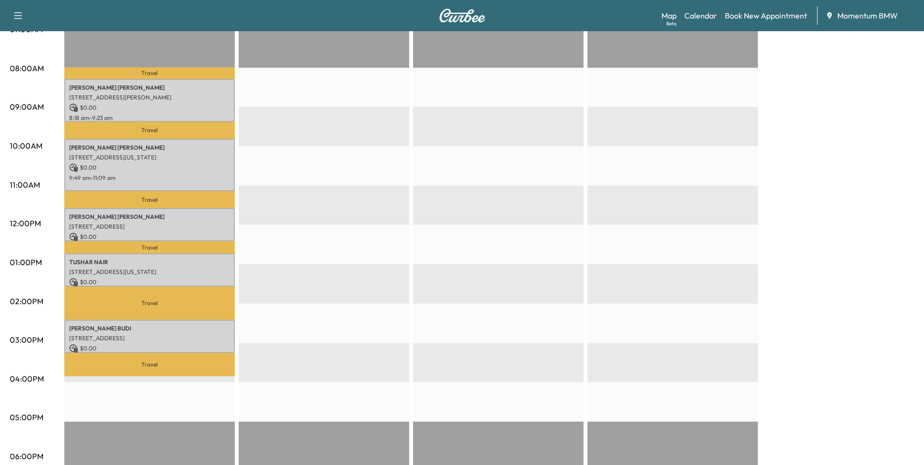
scroll to position [244, 0]
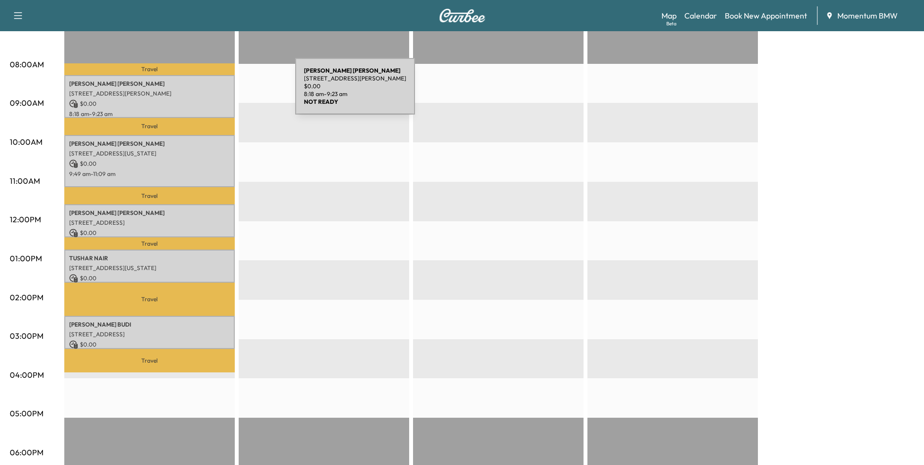
click at [222, 93] on p "[STREET_ADDRESS][PERSON_NAME]" at bounding box center [149, 94] width 161 height 8
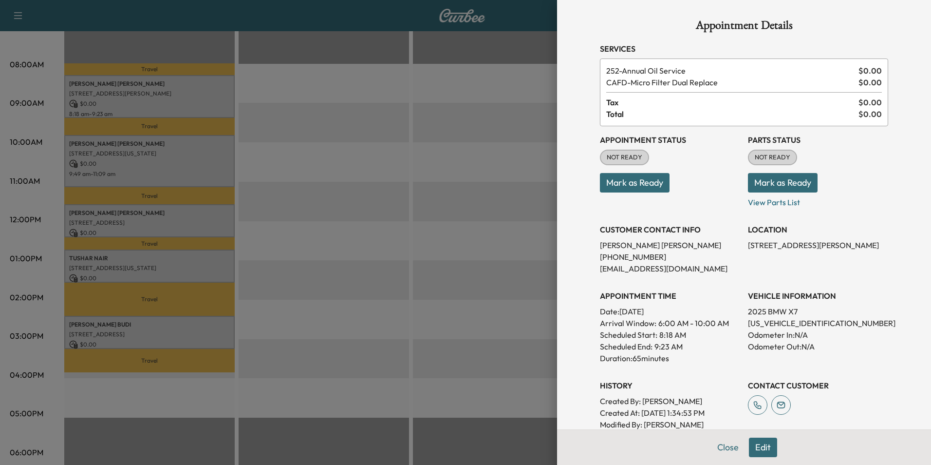
click at [641, 182] on button "Mark as Ready" at bounding box center [635, 182] width 70 height 19
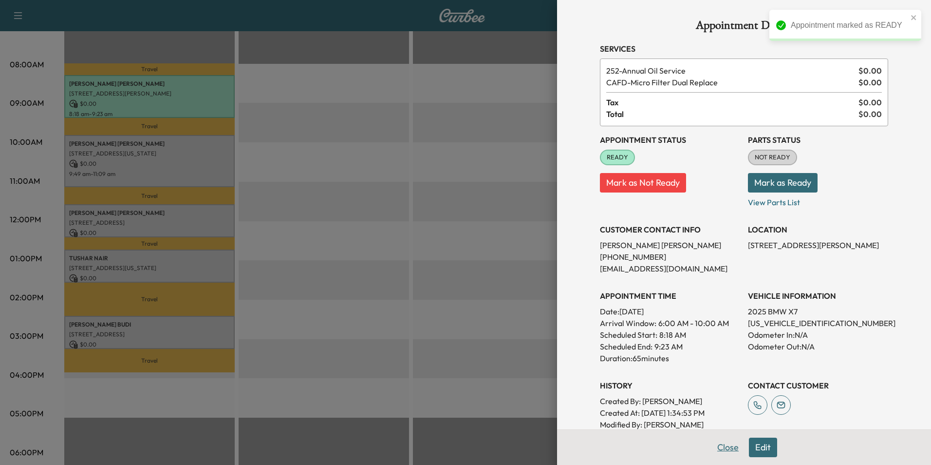
click at [730, 450] on button "Close" at bounding box center [728, 446] width 34 height 19
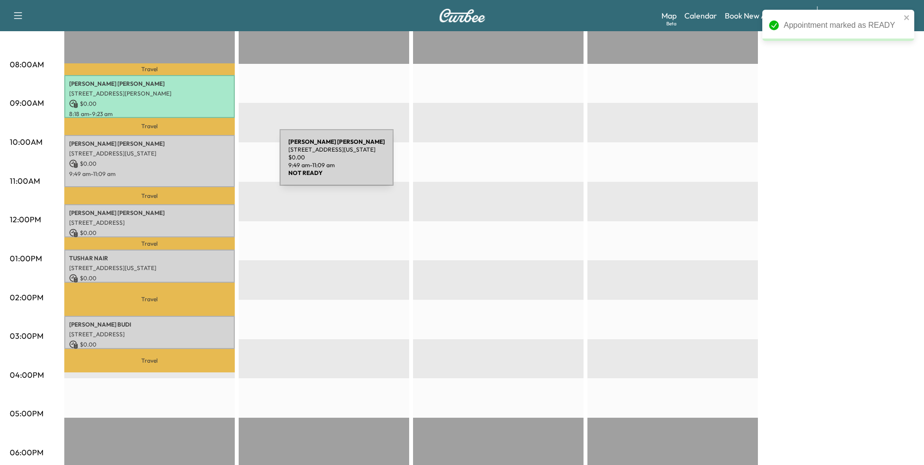
click at [207, 163] on p "$ 0.00" at bounding box center [149, 163] width 161 height 9
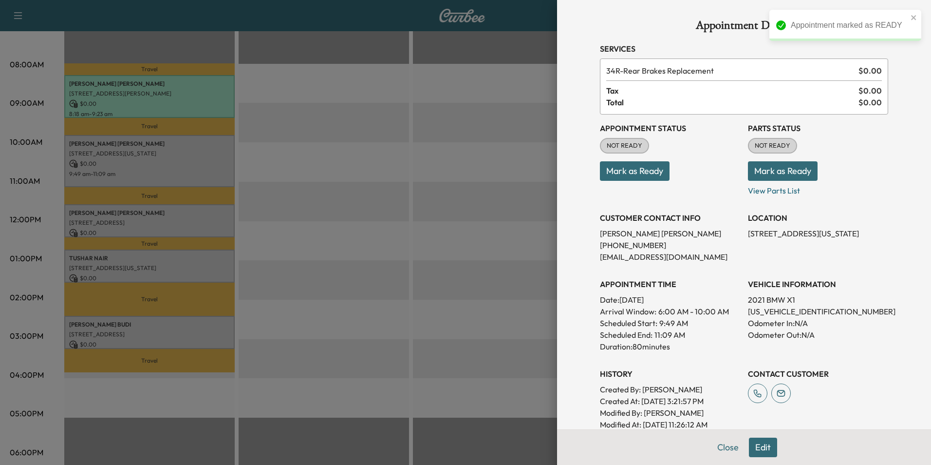
click at [648, 173] on button "Mark as Ready" at bounding box center [635, 170] width 70 height 19
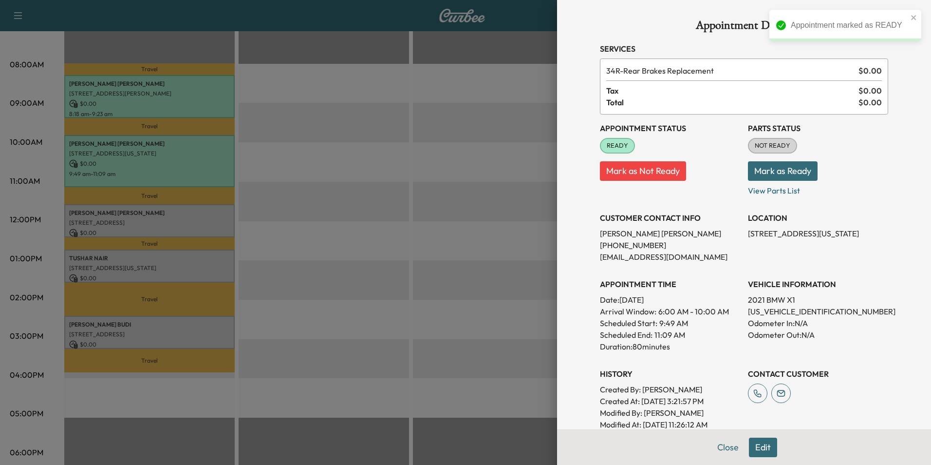
drag, startPoint x: 727, startPoint y: 447, endPoint x: 722, endPoint y: 445, distance: 5.2
click at [727, 447] on button "Close" at bounding box center [728, 446] width 34 height 19
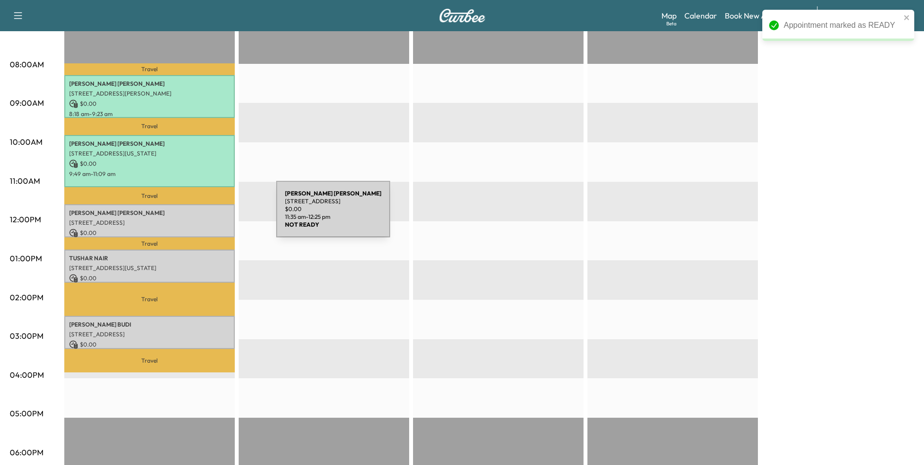
click at [203, 215] on div "[PERSON_NAME] [STREET_ADDRESS] $ 0.00 11:35 am - 12:25 pm" at bounding box center [149, 220] width 170 height 33
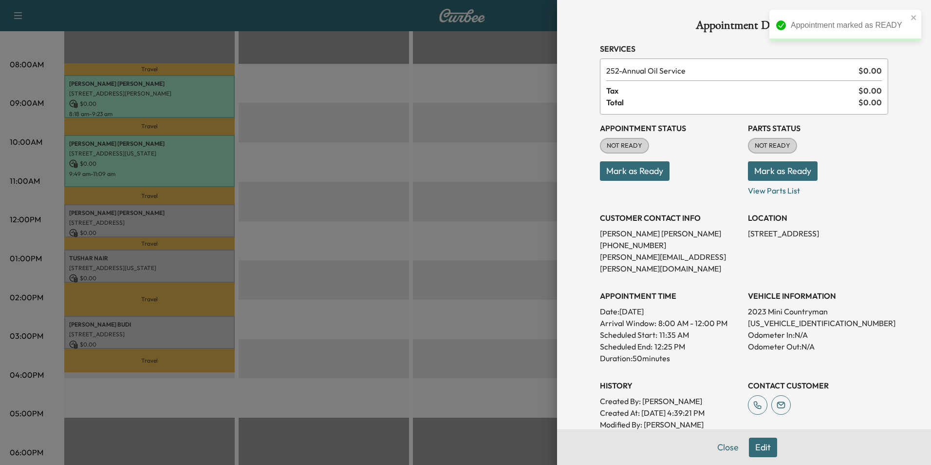
click at [639, 171] on button "Mark as Ready" at bounding box center [635, 170] width 70 height 19
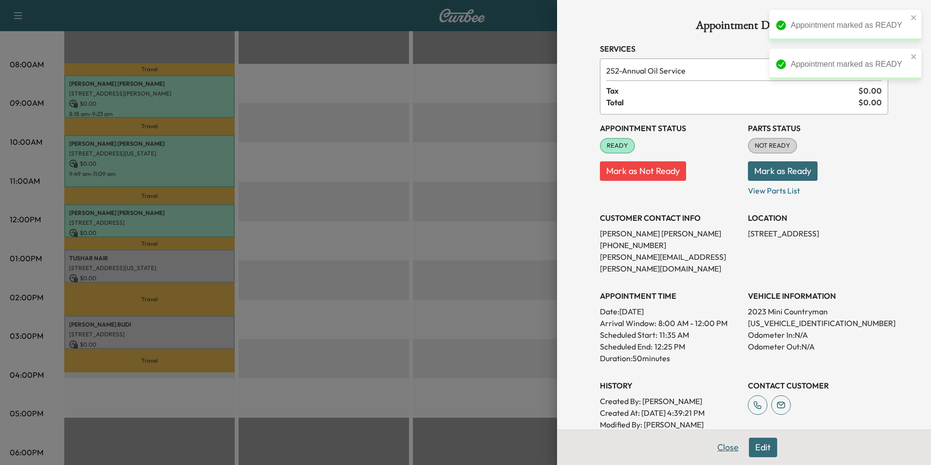
click at [726, 445] on button "Close" at bounding box center [728, 446] width 34 height 19
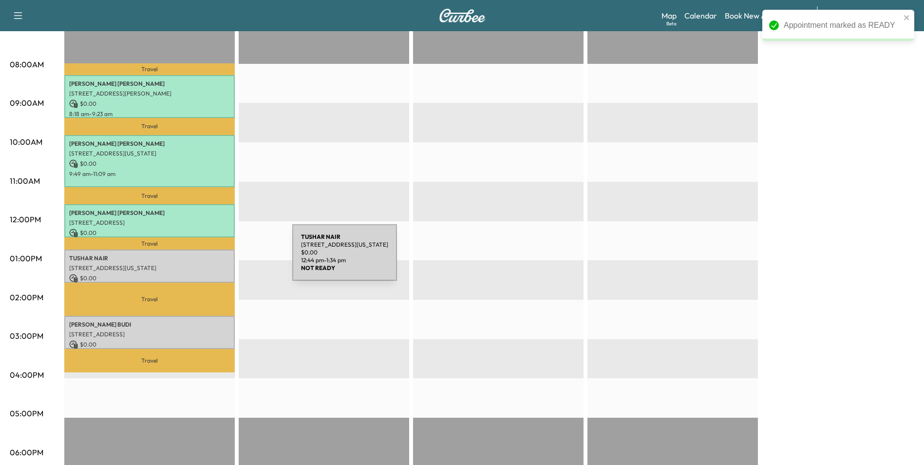
click at [219, 258] on p "[PERSON_NAME]" at bounding box center [149, 258] width 161 height 8
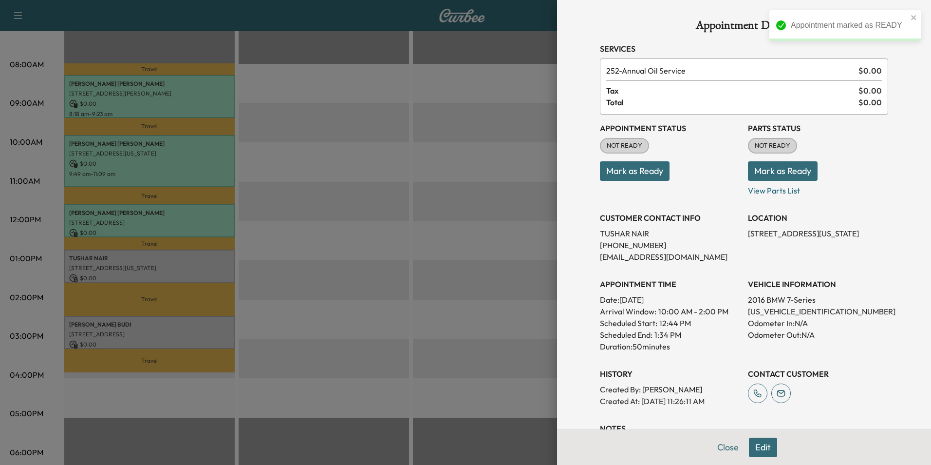
click at [629, 172] on button "Mark as Ready" at bounding box center [635, 170] width 70 height 19
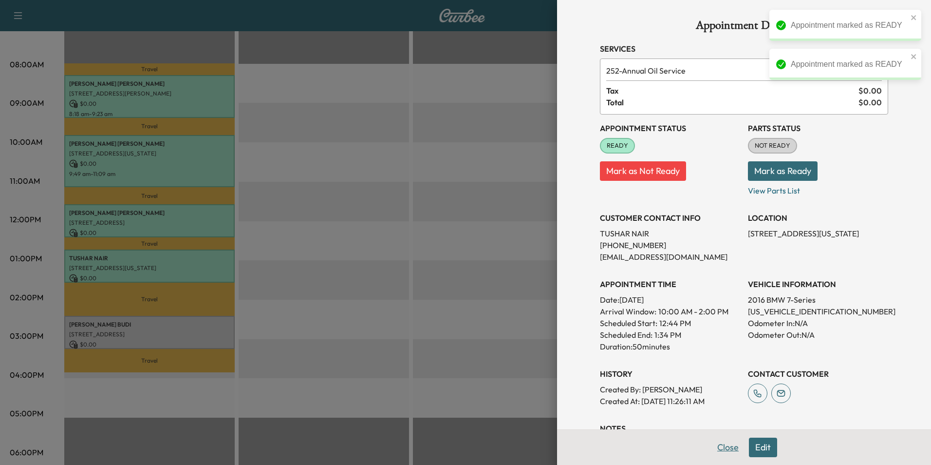
click at [719, 447] on button "Close" at bounding box center [728, 446] width 34 height 19
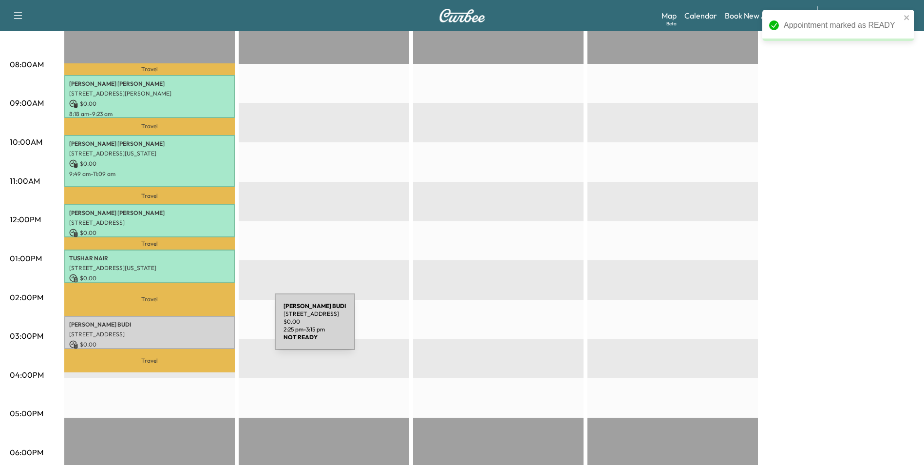
click at [202, 330] on p "[STREET_ADDRESS]" at bounding box center [149, 334] width 161 height 8
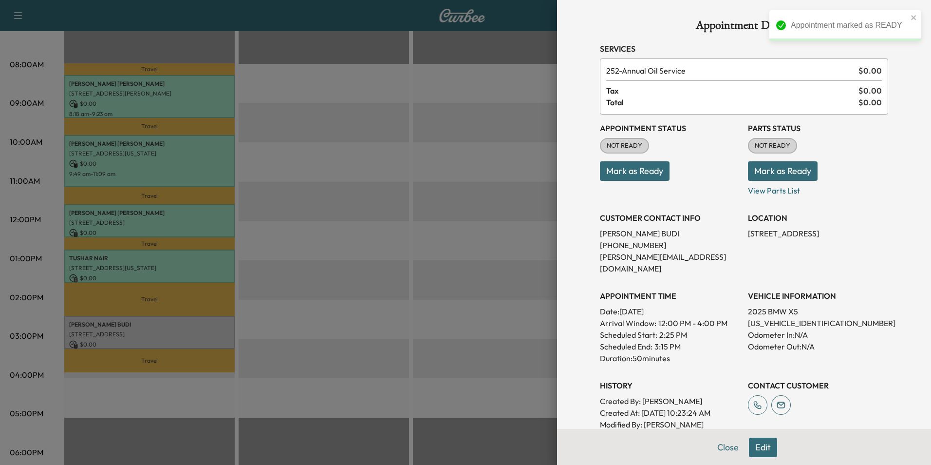
click at [643, 169] on button "Mark as Ready" at bounding box center [635, 170] width 70 height 19
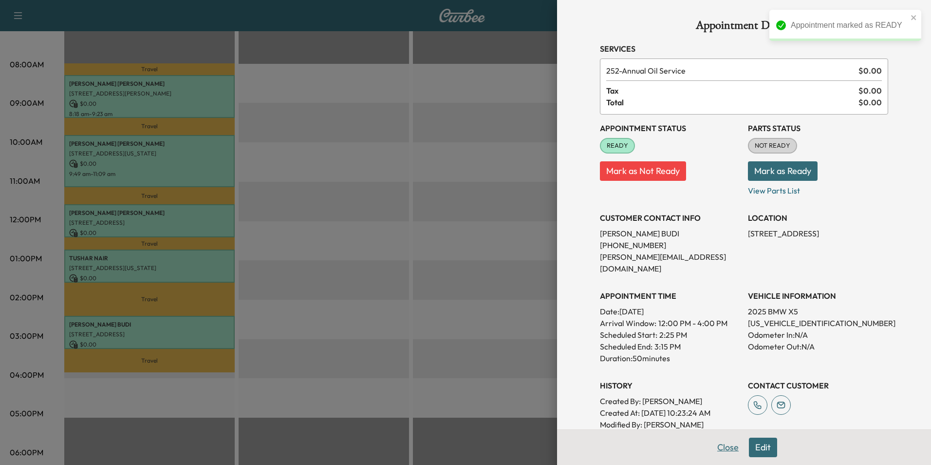
click at [721, 448] on button "Close" at bounding box center [728, 446] width 34 height 19
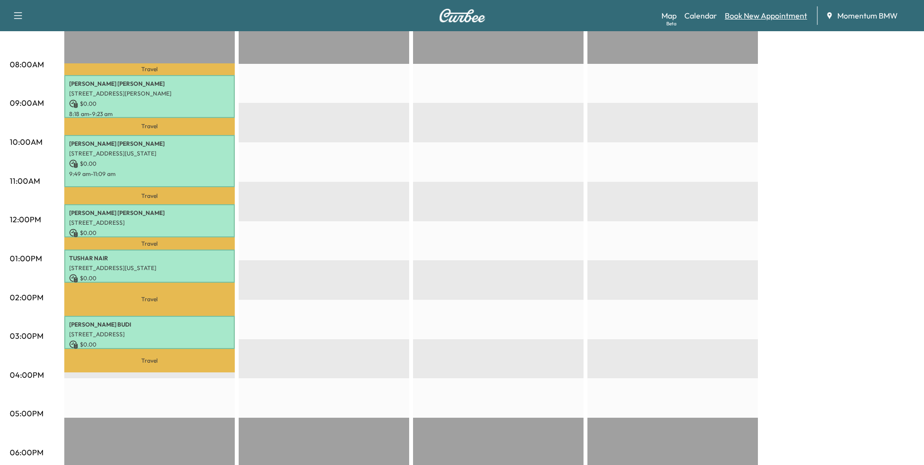
click at [760, 19] on link "Book New Appointment" at bounding box center [766, 16] width 82 height 12
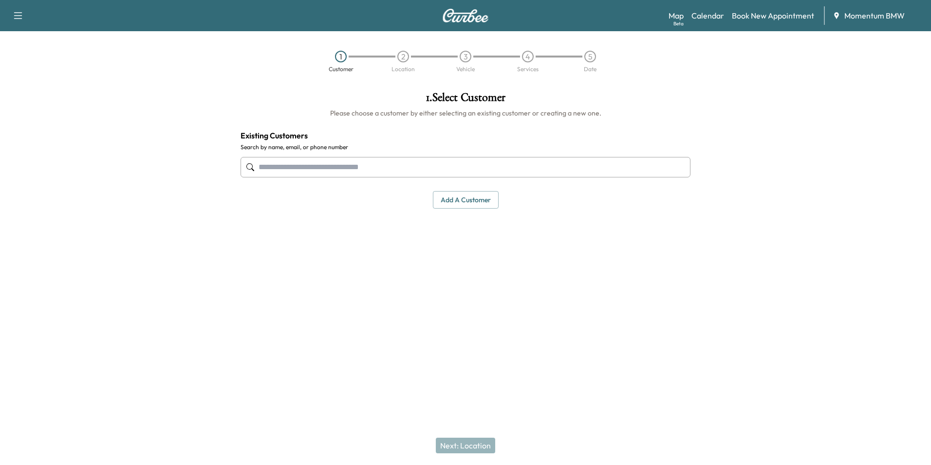
click at [449, 169] on input "text" at bounding box center [466, 167] width 450 height 20
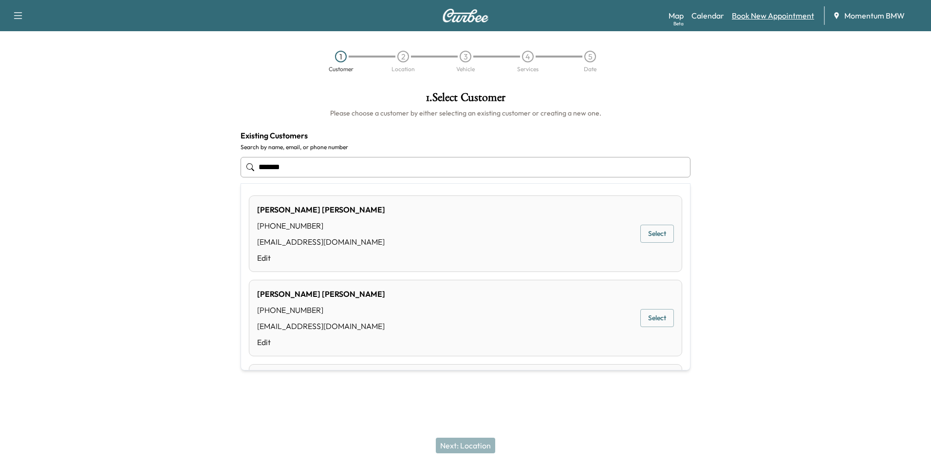
type input "*******"
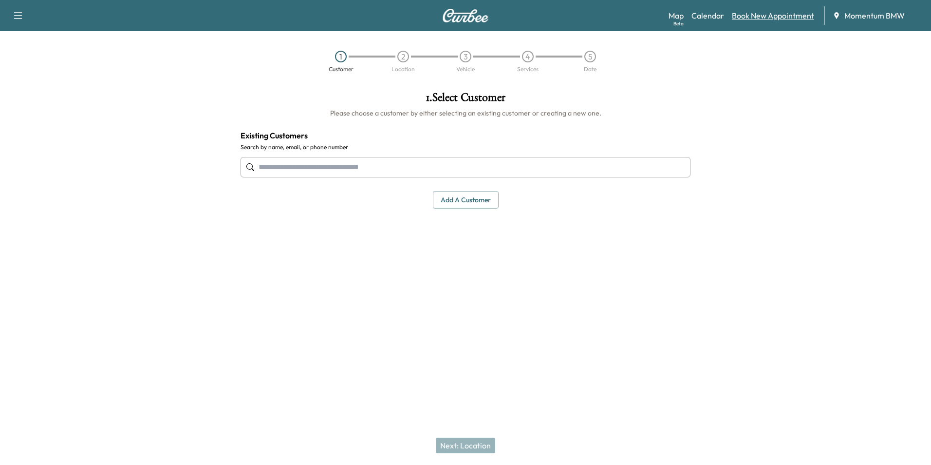
click at [786, 11] on link "Book New Appointment" at bounding box center [773, 16] width 82 height 12
click at [461, 201] on button "Add a customer" at bounding box center [466, 200] width 66 height 18
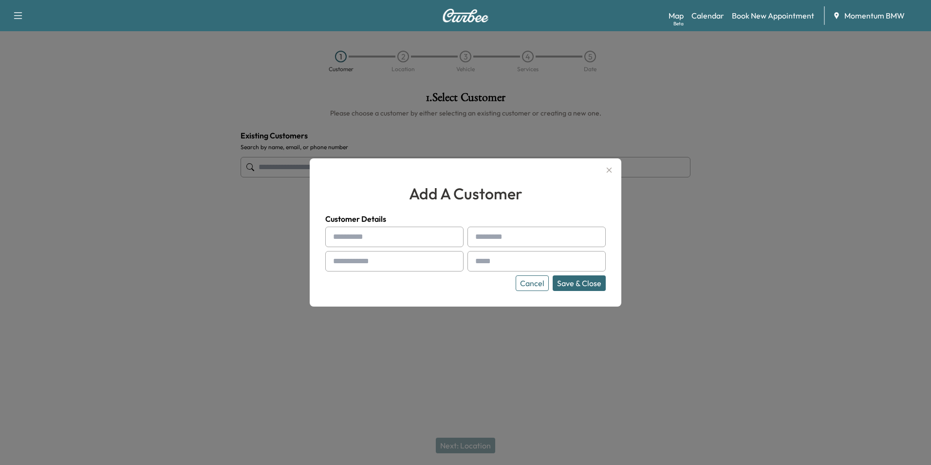
click at [415, 241] on input "text" at bounding box center [394, 236] width 138 height 20
type input "*******"
type input "*********"
type input "**********"
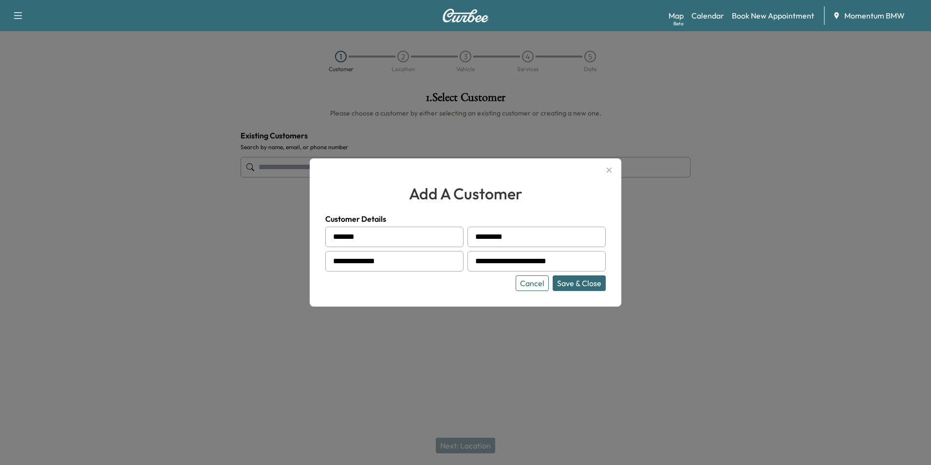
click at [574, 282] on button "Save & Close" at bounding box center [579, 283] width 53 height 16
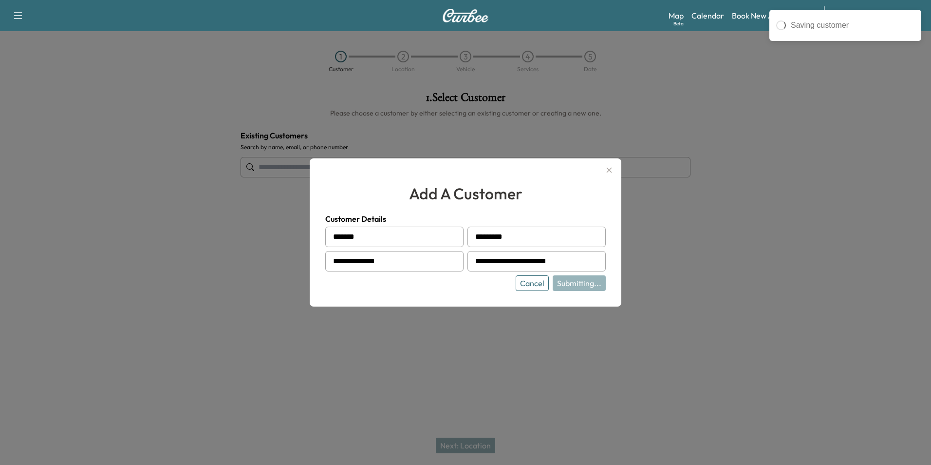
type input "**********"
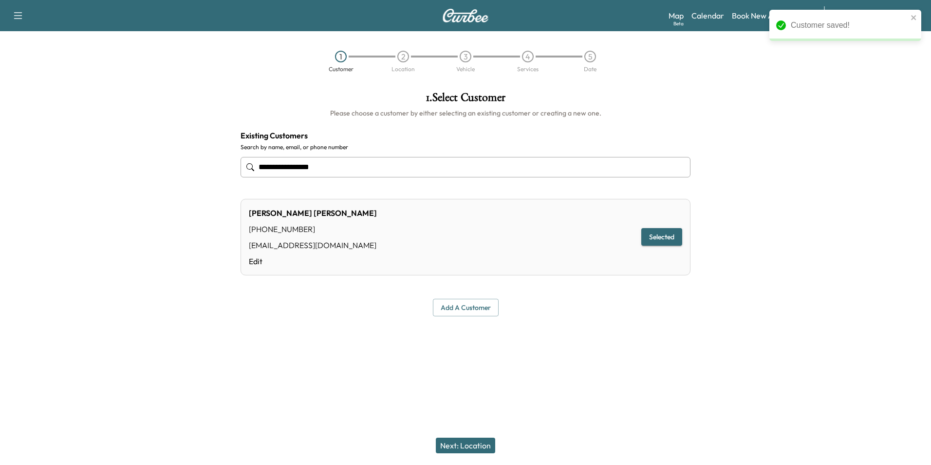
click at [452, 443] on button "Next: Location" at bounding box center [465, 445] width 59 height 16
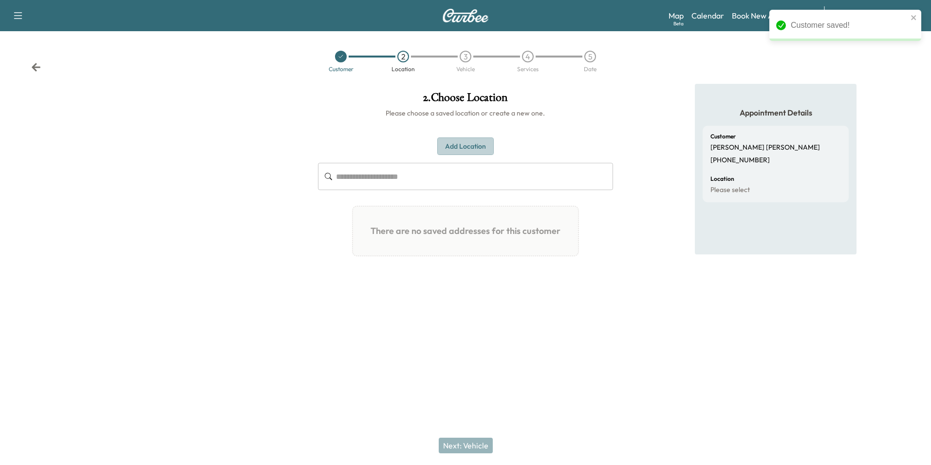
click at [479, 143] on button "Add Location" at bounding box center [465, 146] width 56 height 18
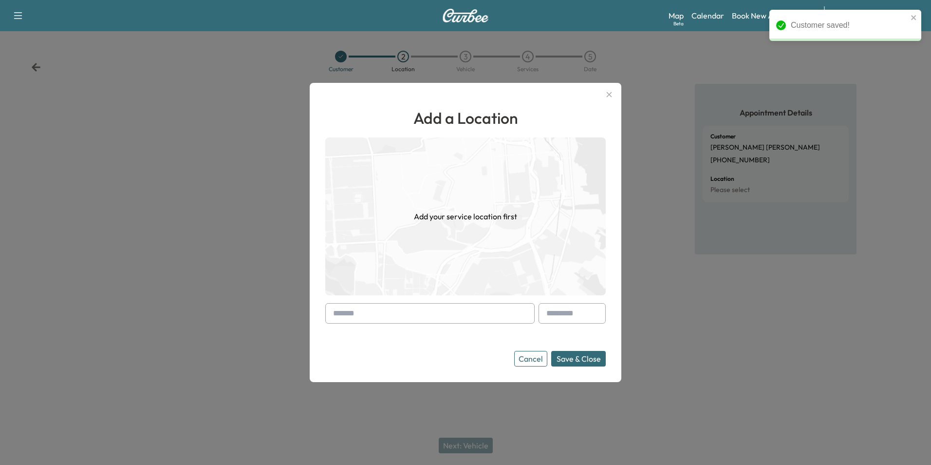
click at [437, 318] on input "text" at bounding box center [429, 313] width 209 height 20
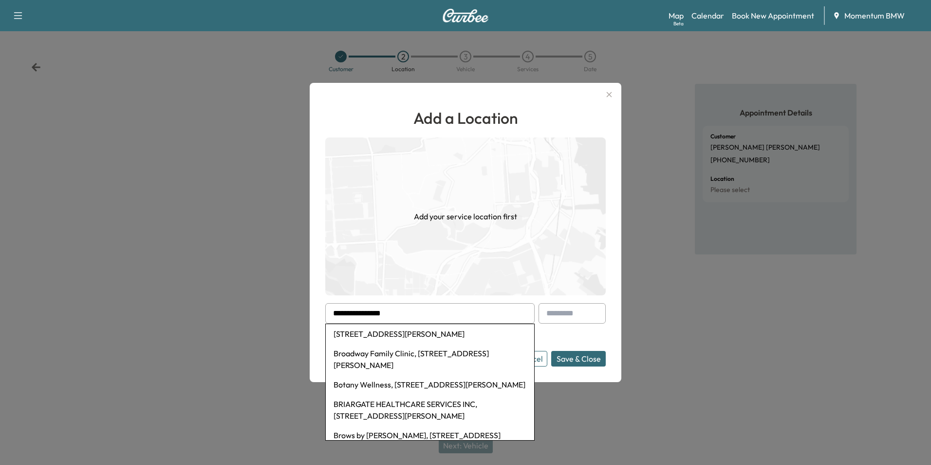
click at [402, 332] on li "[STREET_ADDRESS][PERSON_NAME]" at bounding box center [430, 333] width 208 height 19
type input "**********"
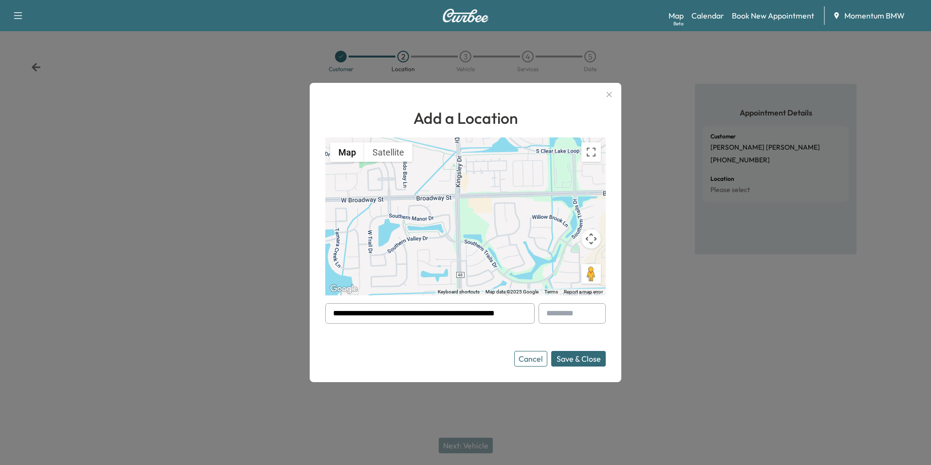
click at [578, 358] on button "Save & Close" at bounding box center [578, 359] width 55 height 16
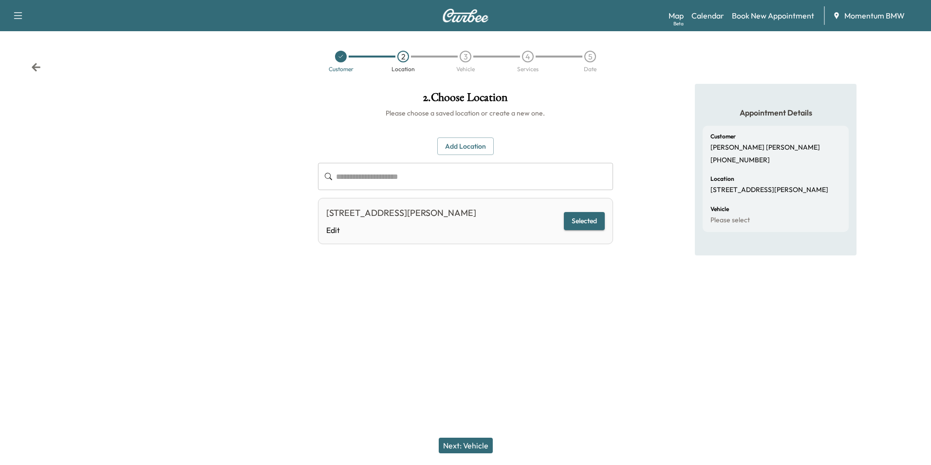
click at [471, 444] on button "Next: Vehicle" at bounding box center [466, 445] width 54 height 16
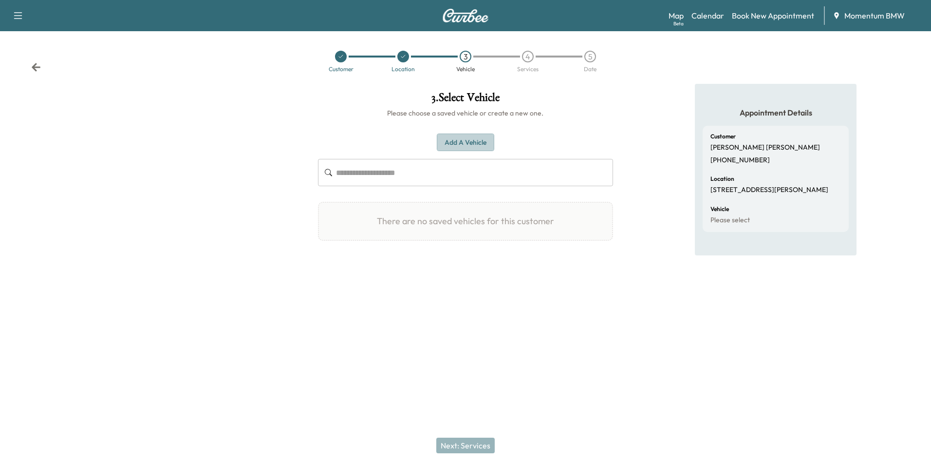
click at [468, 144] on button "Add a Vehicle" at bounding box center [465, 142] width 57 height 18
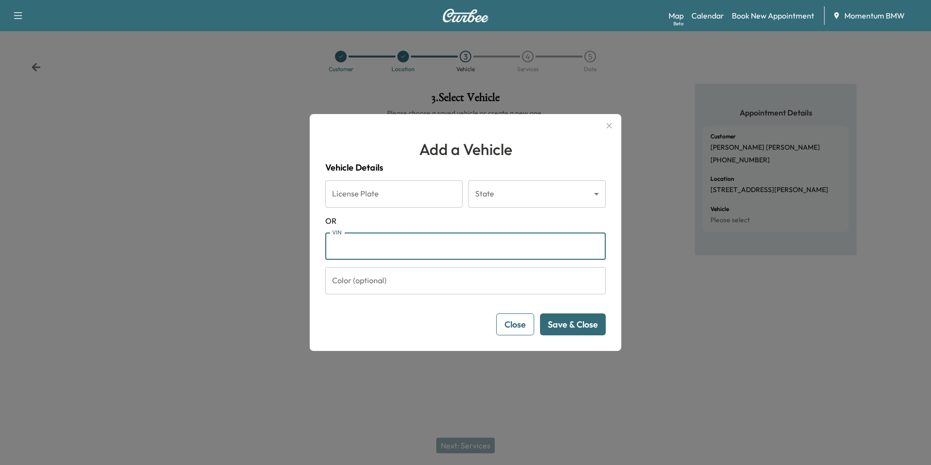
paste input "**********"
type input "**********"
click at [581, 330] on button "Save & Close" at bounding box center [573, 324] width 66 height 22
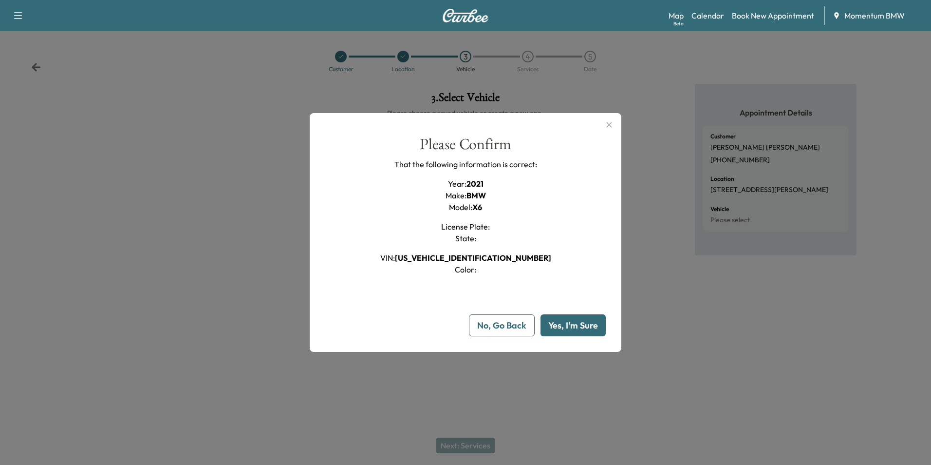
click at [581, 330] on button "Yes, I'm Sure" at bounding box center [573, 325] width 65 height 22
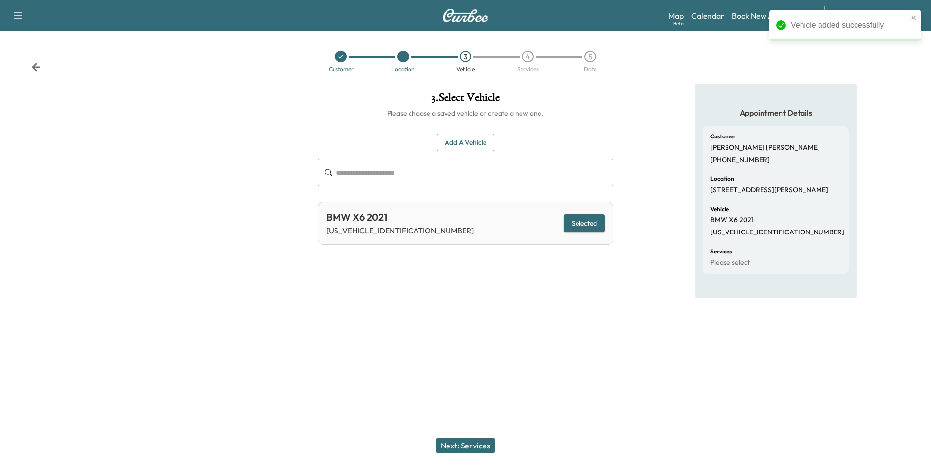
click at [482, 448] on button "Next: Services" at bounding box center [465, 445] width 58 height 16
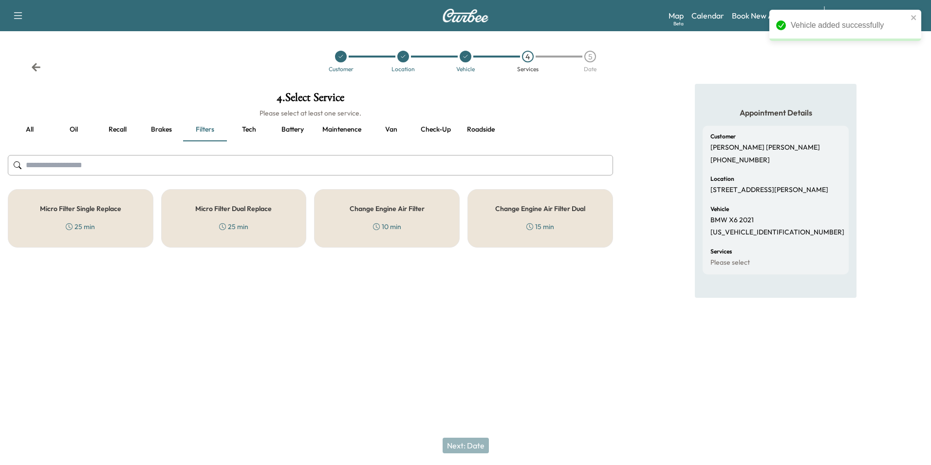
click at [74, 127] on button "Oil" at bounding box center [74, 129] width 44 height 23
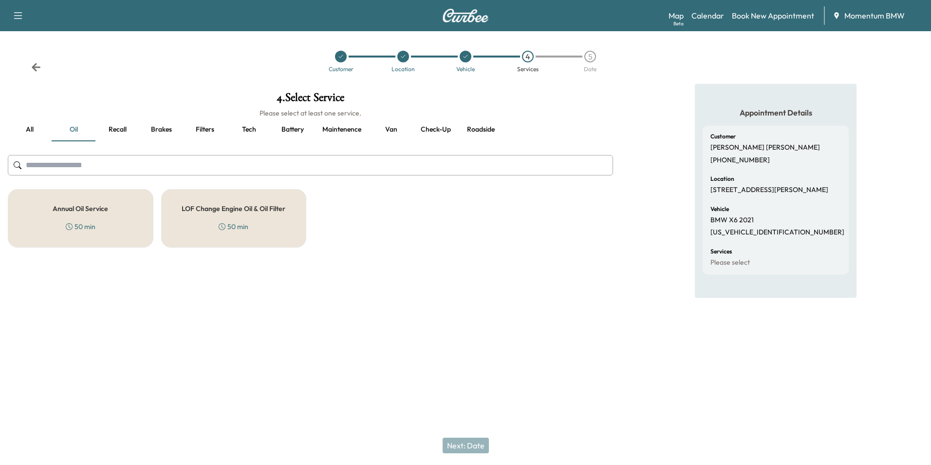
click at [94, 208] on h5 "Annual Oil Service" at bounding box center [81, 208] width 56 height 7
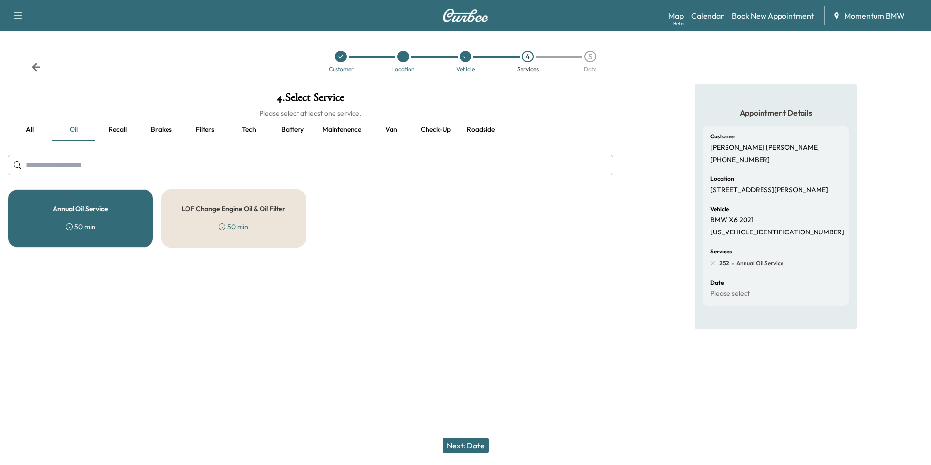
click at [468, 446] on button "Next: Date" at bounding box center [466, 445] width 46 height 16
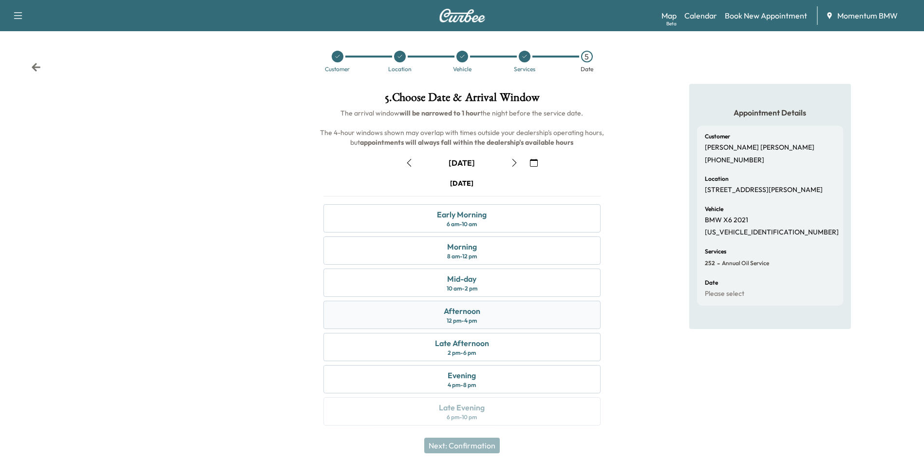
click at [469, 310] on div "Afternoon" at bounding box center [462, 311] width 37 height 12
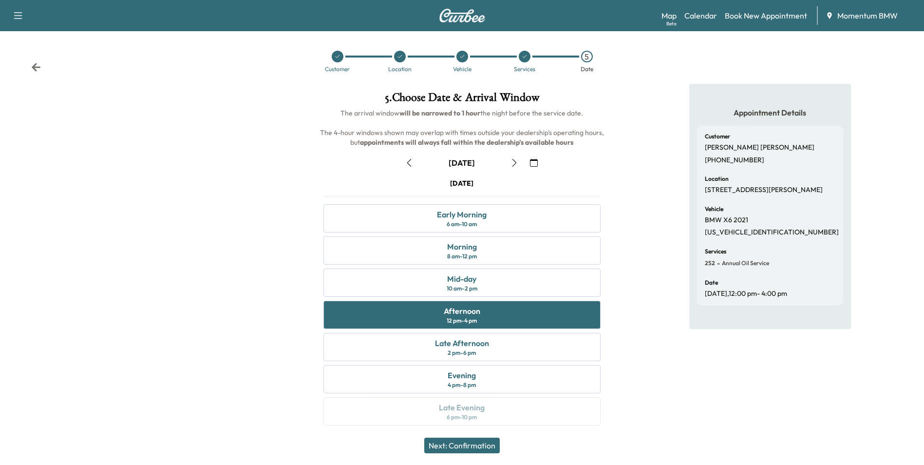
click at [481, 446] on button "Next: Confirmation" at bounding box center [461, 445] width 75 height 16
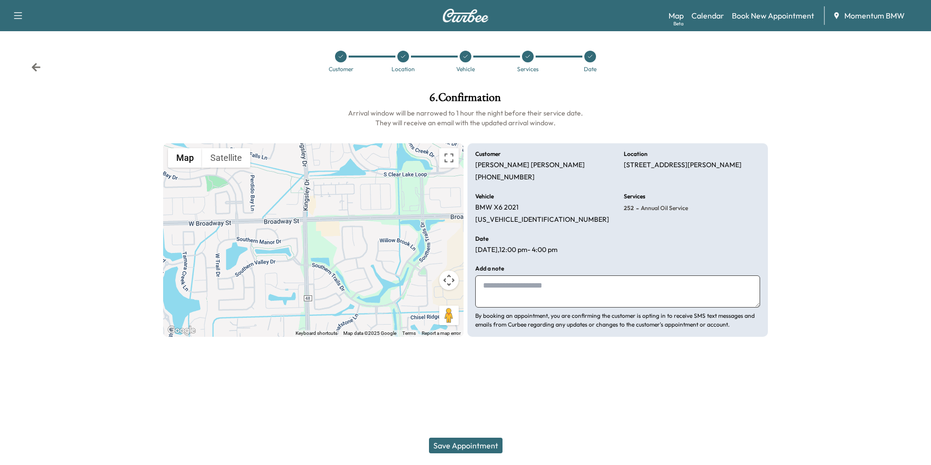
click at [468, 445] on button "Save Appointment" at bounding box center [466, 445] width 74 height 16
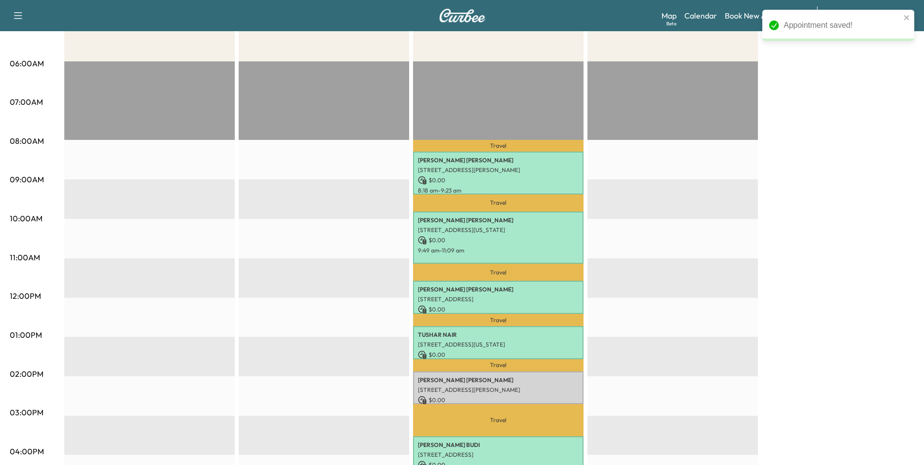
scroll to position [195, 0]
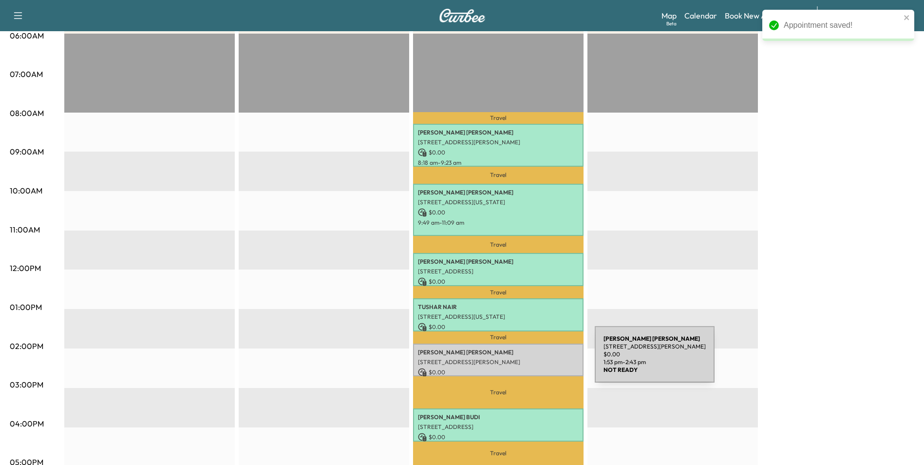
click at [523, 360] on p "[STREET_ADDRESS][PERSON_NAME]" at bounding box center [498, 362] width 161 height 8
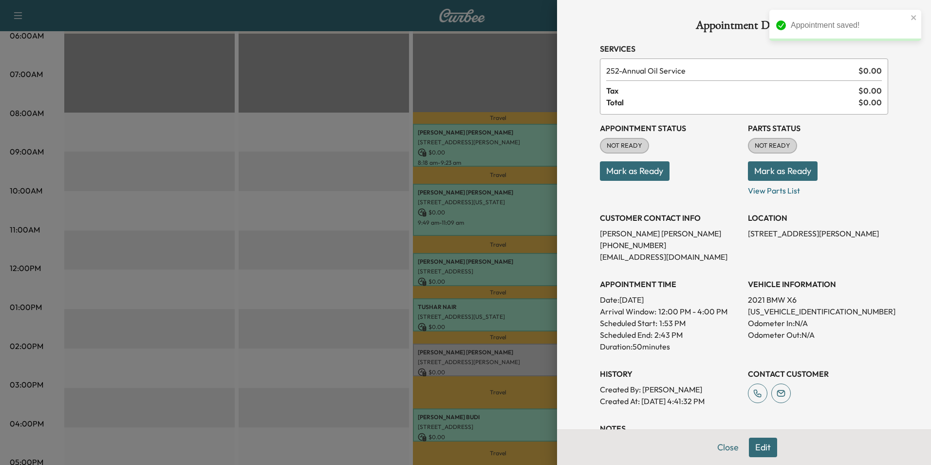
click at [640, 171] on button "Mark as Ready" at bounding box center [635, 170] width 70 height 19
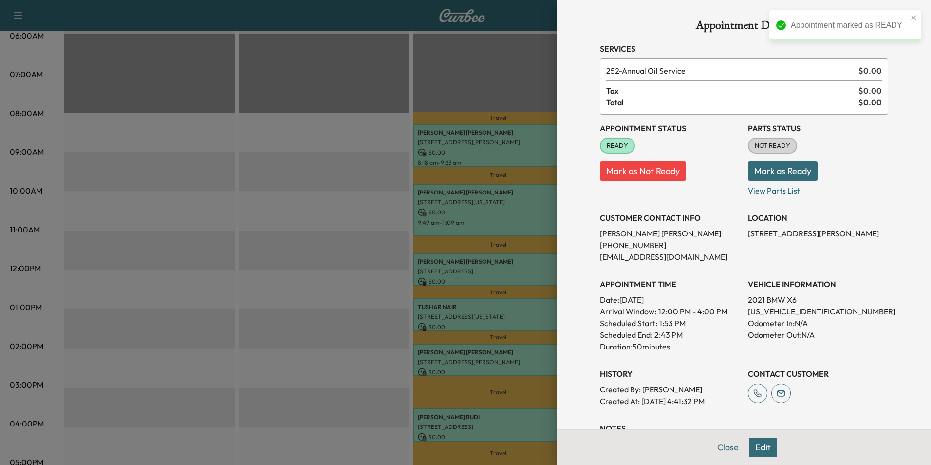
click at [719, 447] on button "Close" at bounding box center [728, 446] width 34 height 19
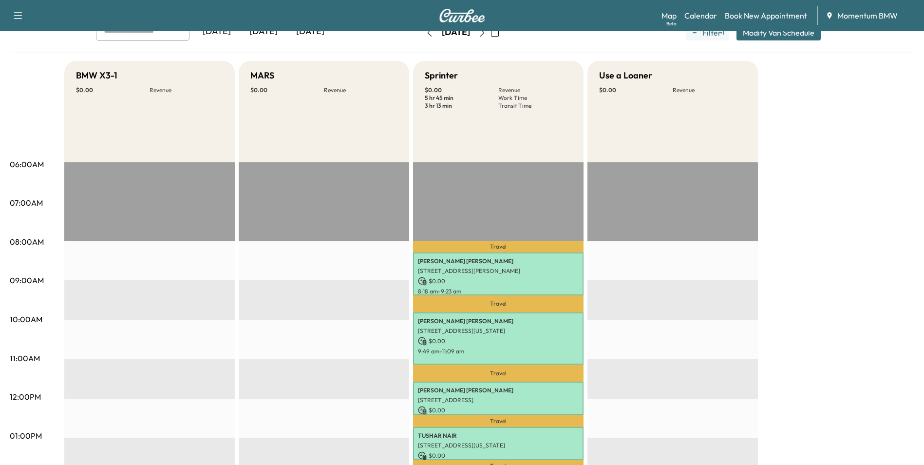
scroll to position [49, 0]
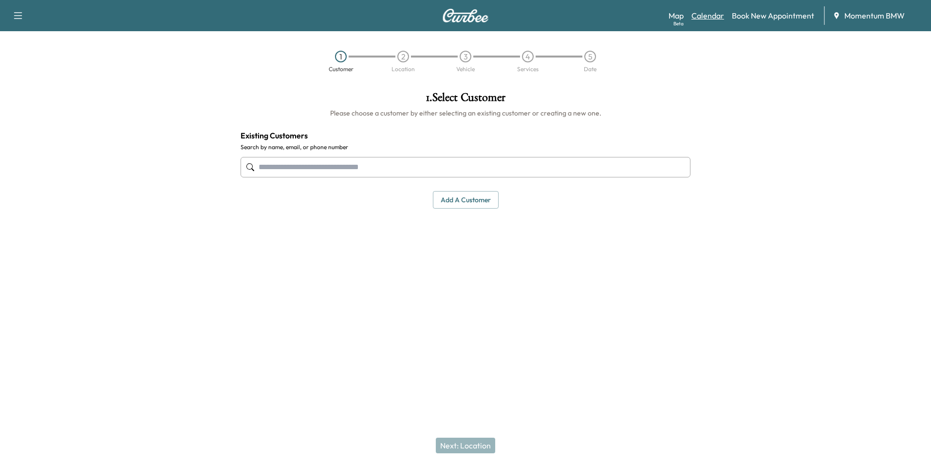
click at [707, 18] on link "Calendar" at bounding box center [708, 16] width 33 height 12
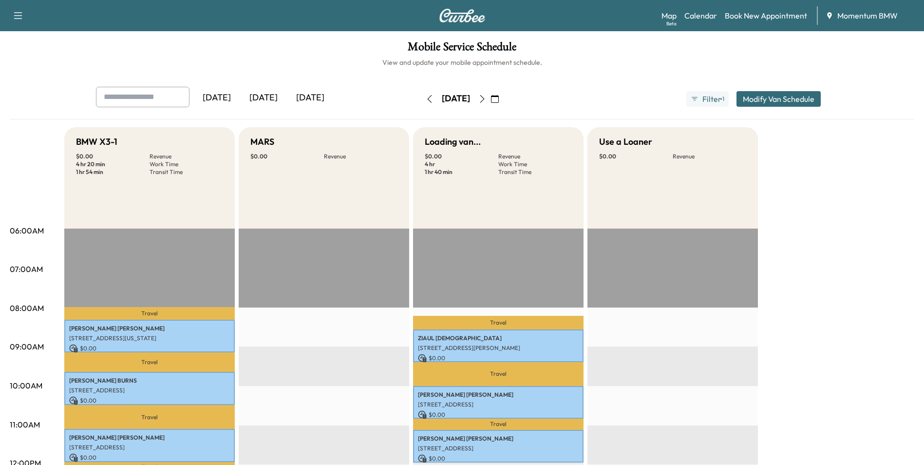
click at [499, 99] on icon "button" at bounding box center [495, 99] width 8 height 8
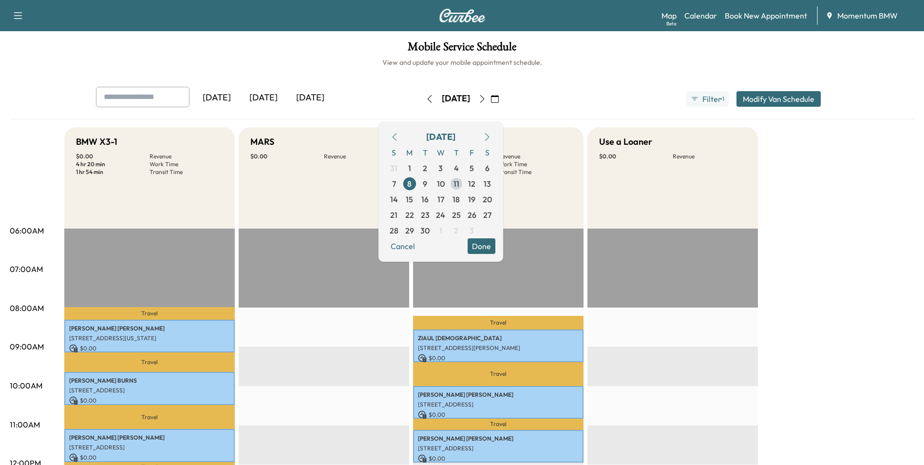
click at [459, 188] on span "11" at bounding box center [456, 184] width 6 height 12
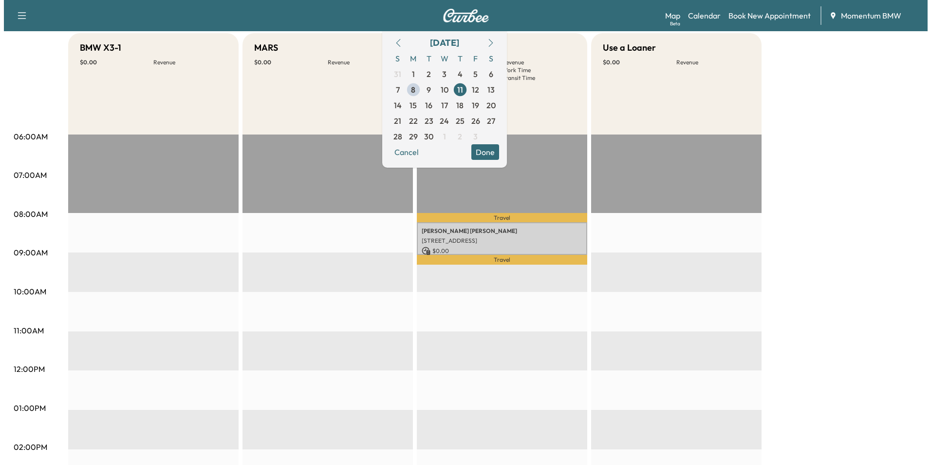
scroll to position [97, 0]
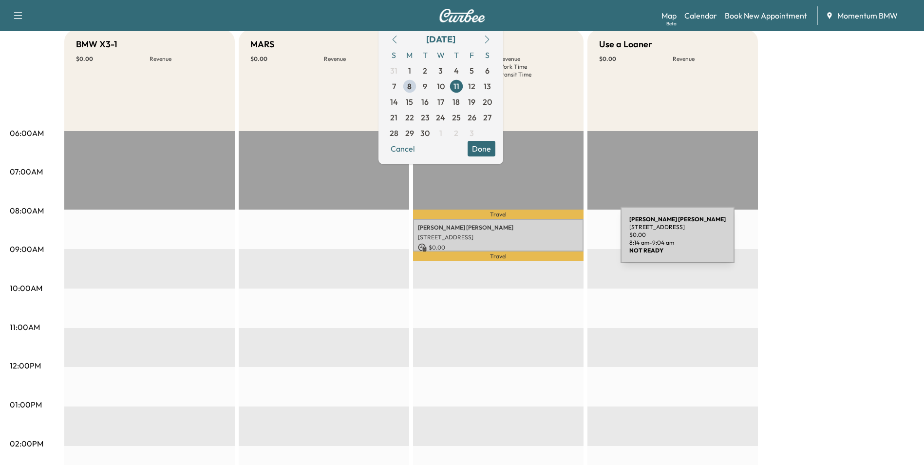
click at [547, 241] on div "BRIDGETT WILLIAMS 711 Citation Dr, Stafford, TX 77477, USA $ 0.00 8:14 am - 9:0…" at bounding box center [498, 235] width 170 height 33
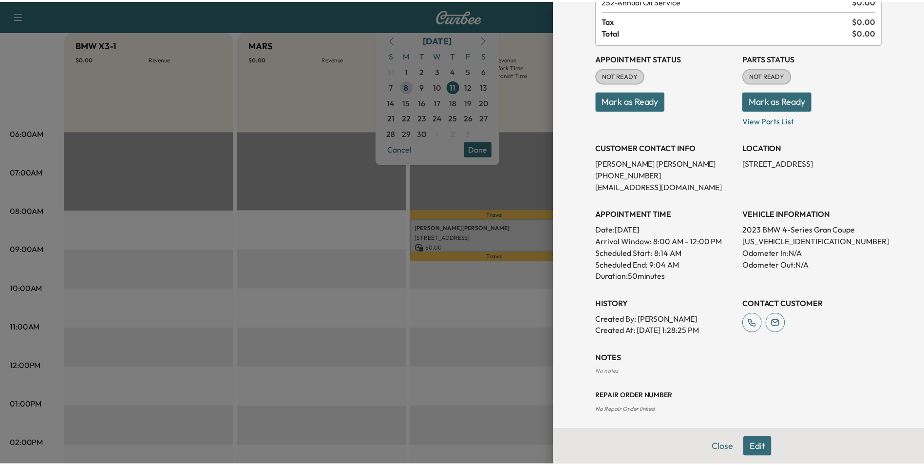
scroll to position [75, 0]
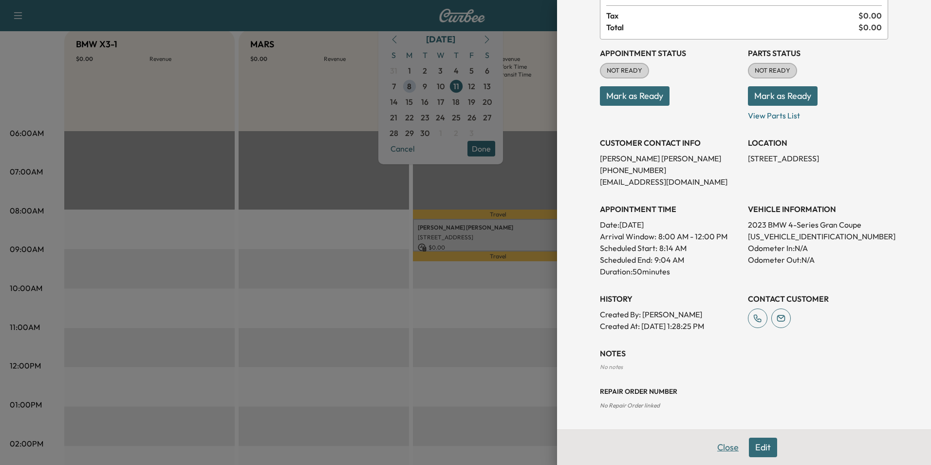
click at [719, 451] on button "Close" at bounding box center [728, 446] width 34 height 19
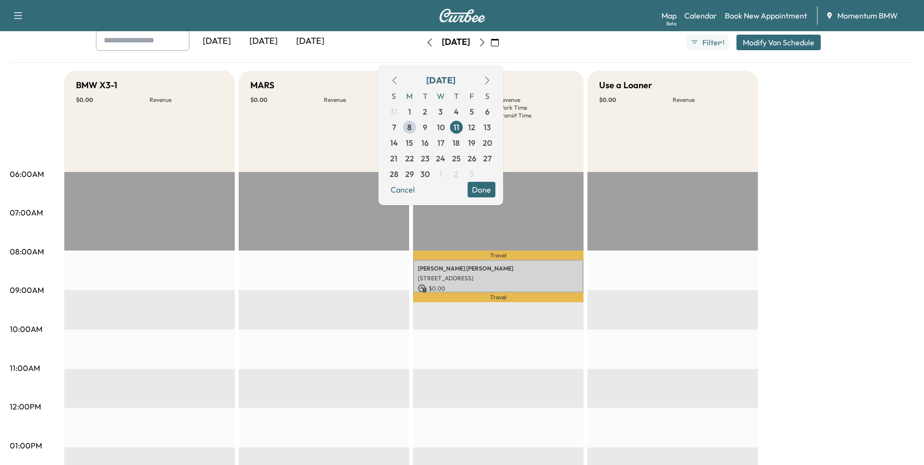
scroll to position [0, 0]
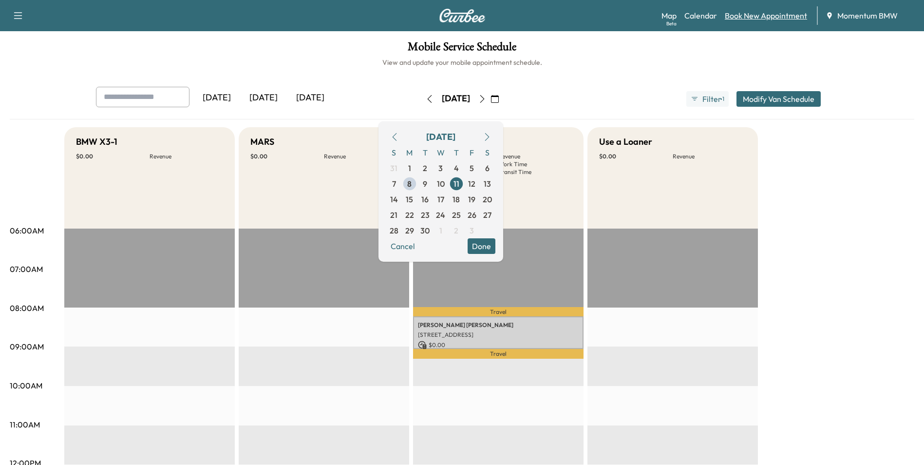
click at [753, 15] on link "Book New Appointment" at bounding box center [766, 16] width 82 height 12
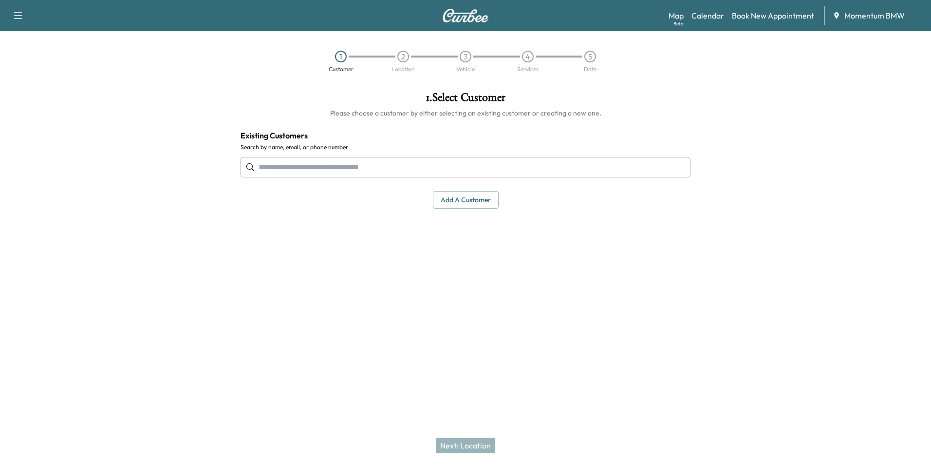
click at [447, 173] on input "text" at bounding box center [466, 167] width 450 height 20
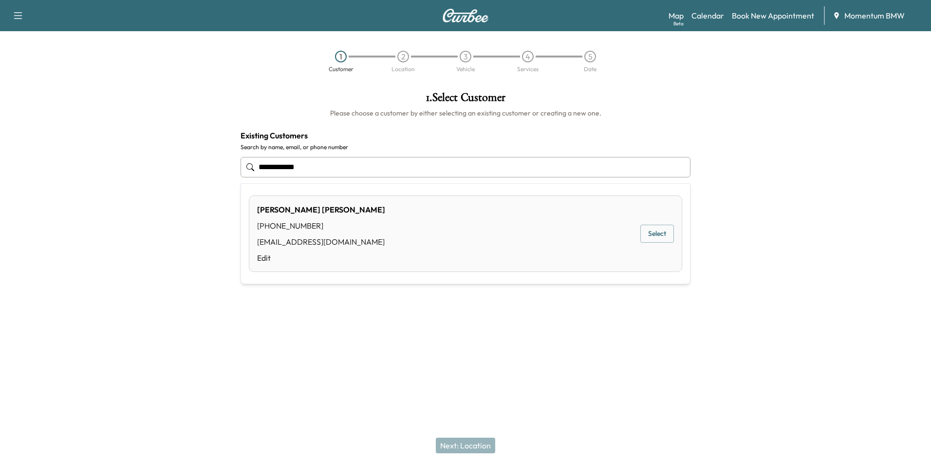
click at [660, 239] on button "Select" at bounding box center [657, 234] width 34 height 18
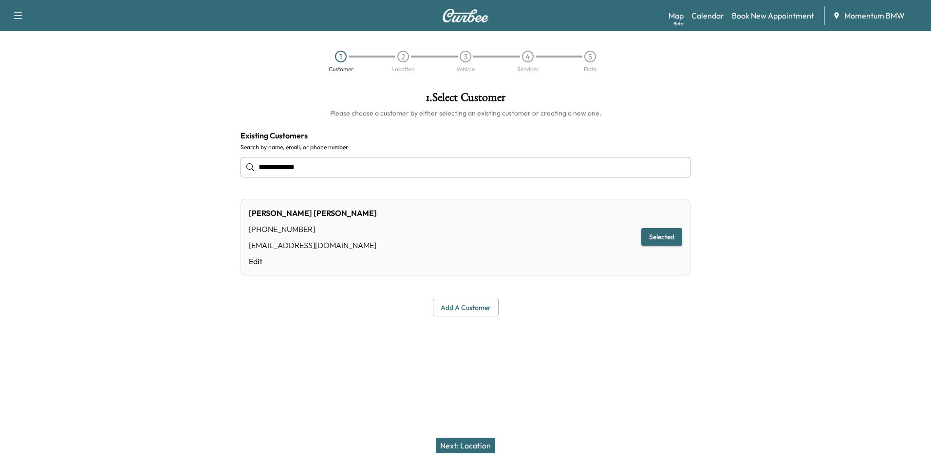
type input "**********"
click at [474, 446] on button "Next: Location" at bounding box center [465, 445] width 59 height 16
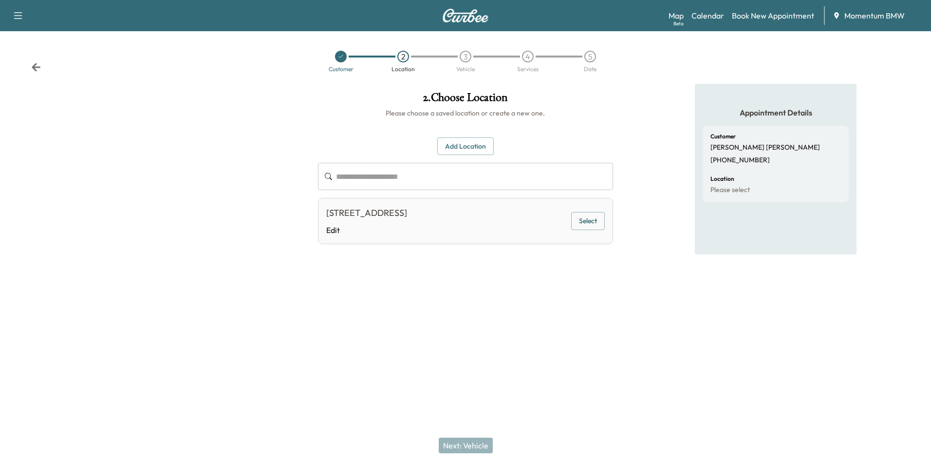
click at [590, 224] on button "Select" at bounding box center [588, 221] width 34 height 18
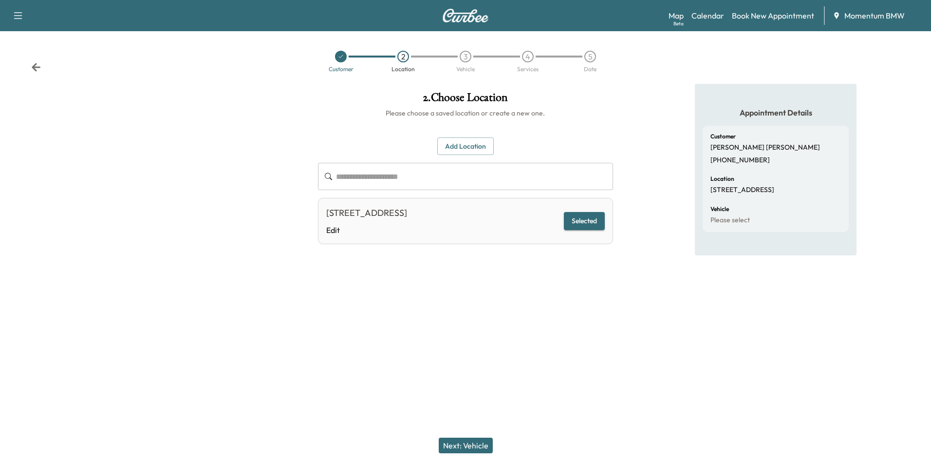
click at [473, 442] on button "Next: Vehicle" at bounding box center [466, 445] width 54 height 16
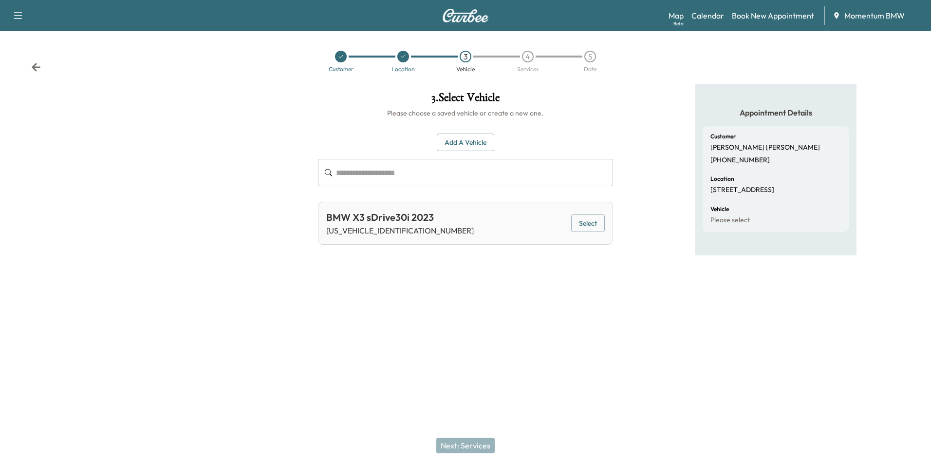
click at [588, 224] on button "Select" at bounding box center [588, 223] width 34 height 18
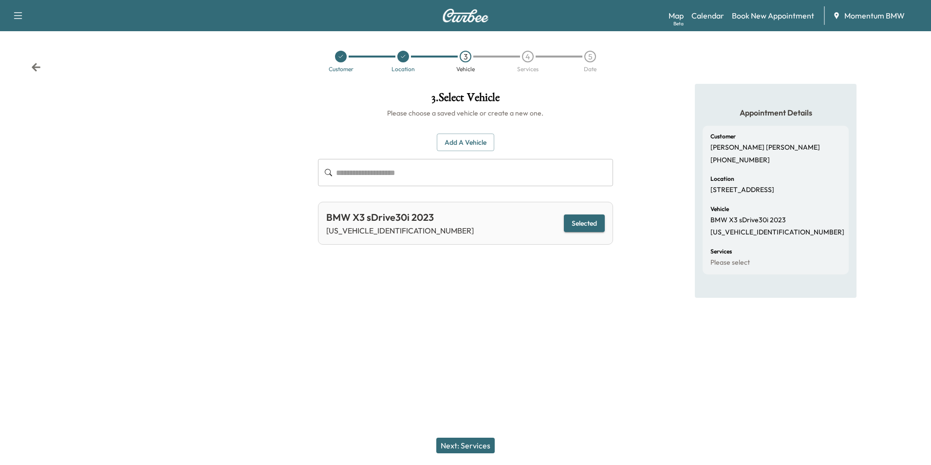
click at [467, 447] on button "Next: Services" at bounding box center [465, 445] width 58 height 16
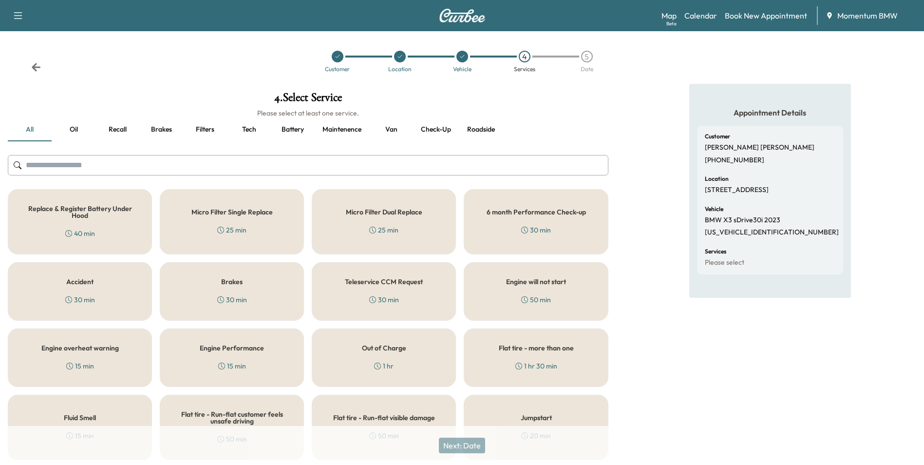
click at [75, 128] on button "Oil" at bounding box center [74, 129] width 44 height 23
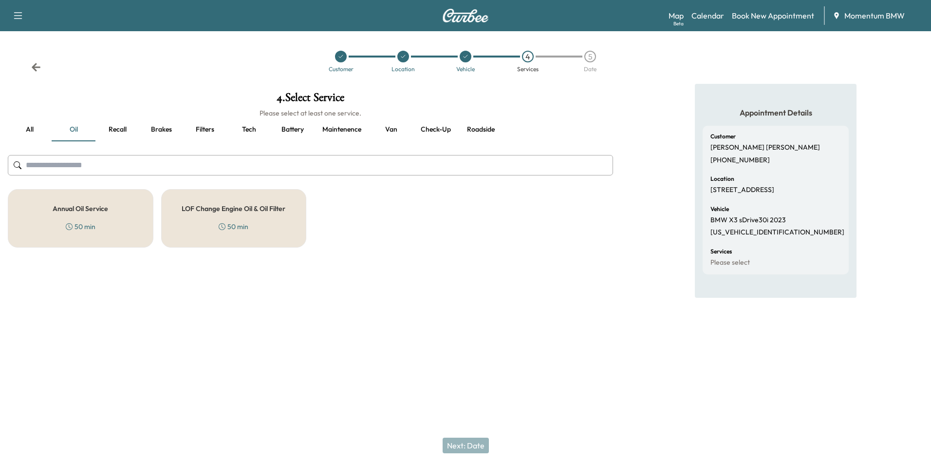
click at [79, 211] on h5 "Annual Oil Service" at bounding box center [81, 208] width 56 height 7
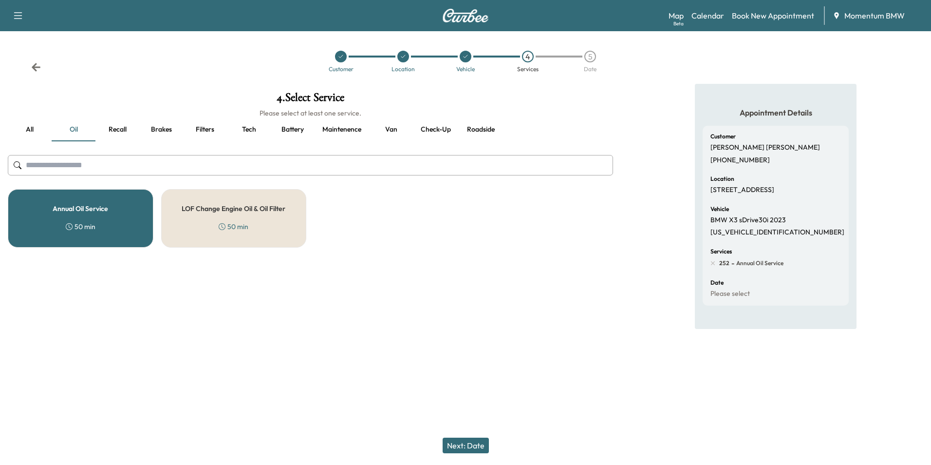
click at [471, 442] on button "Next: Date" at bounding box center [466, 445] width 46 height 16
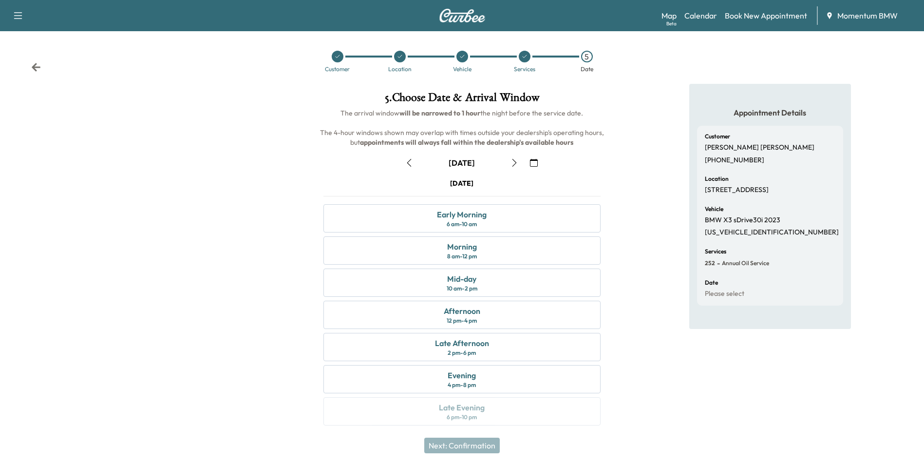
click at [537, 163] on icon "button" at bounding box center [534, 163] width 8 height 8
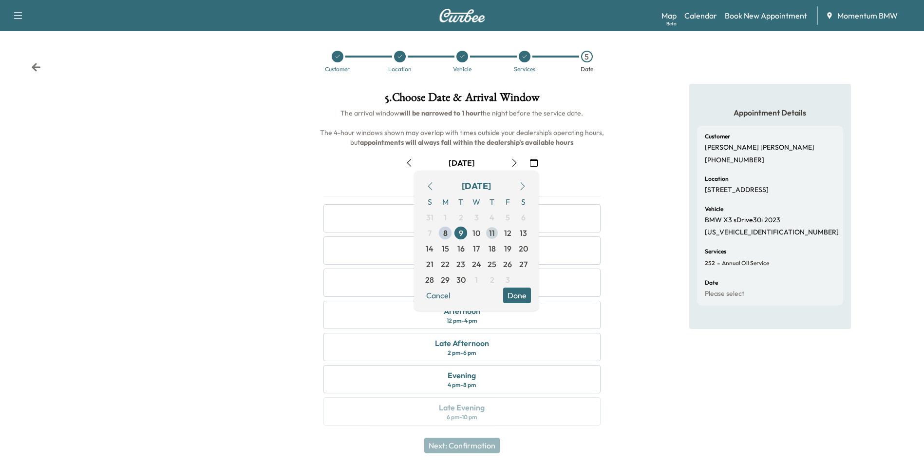
click at [495, 231] on span "11" at bounding box center [492, 233] width 16 height 16
click at [520, 297] on button "Done" at bounding box center [517, 295] width 28 height 16
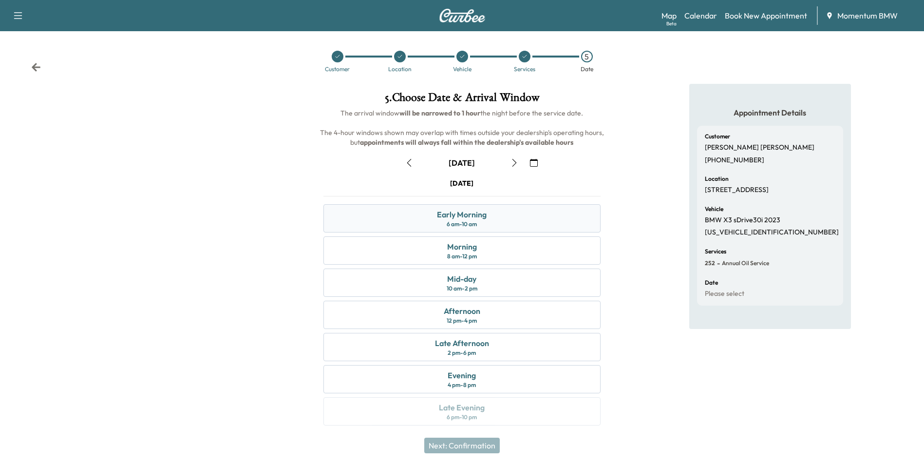
click at [493, 218] on div "Early Morning 6 am - 10 am" at bounding box center [461, 218] width 277 height 28
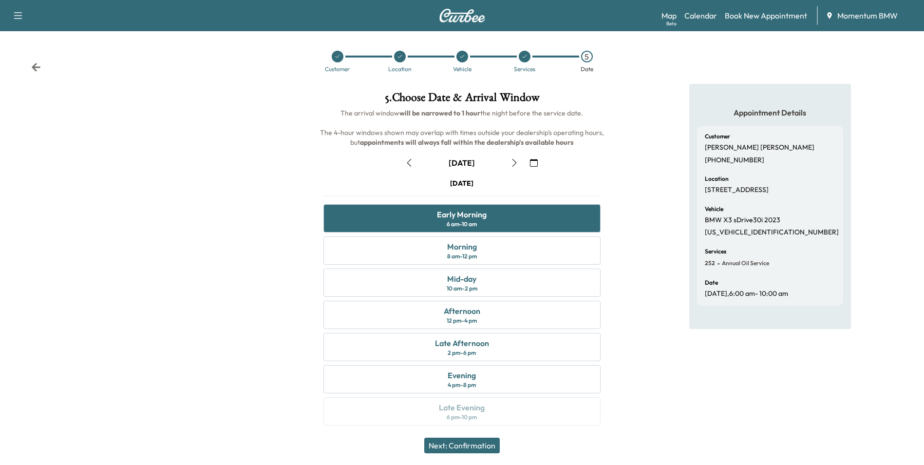
click at [480, 443] on button "Next: Confirmation" at bounding box center [461, 445] width 75 height 16
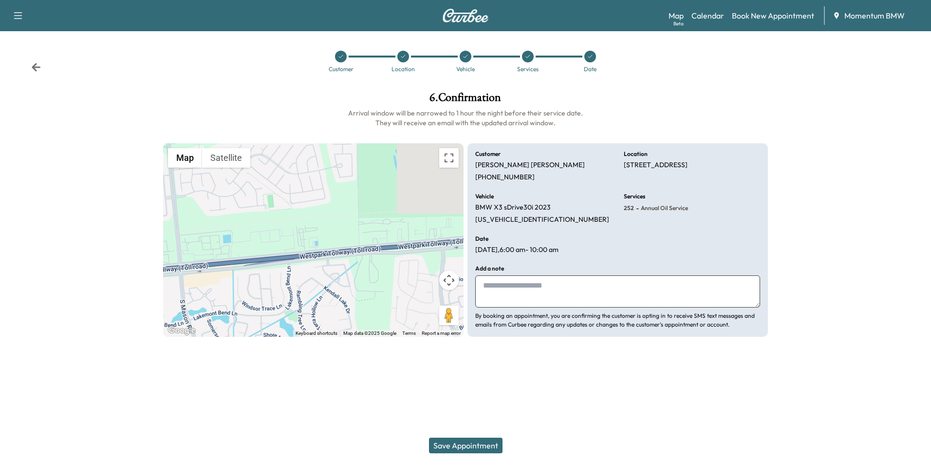
click at [475, 445] on button "Save Appointment" at bounding box center [466, 445] width 74 height 16
